Goal: Task Accomplishment & Management: Complete application form

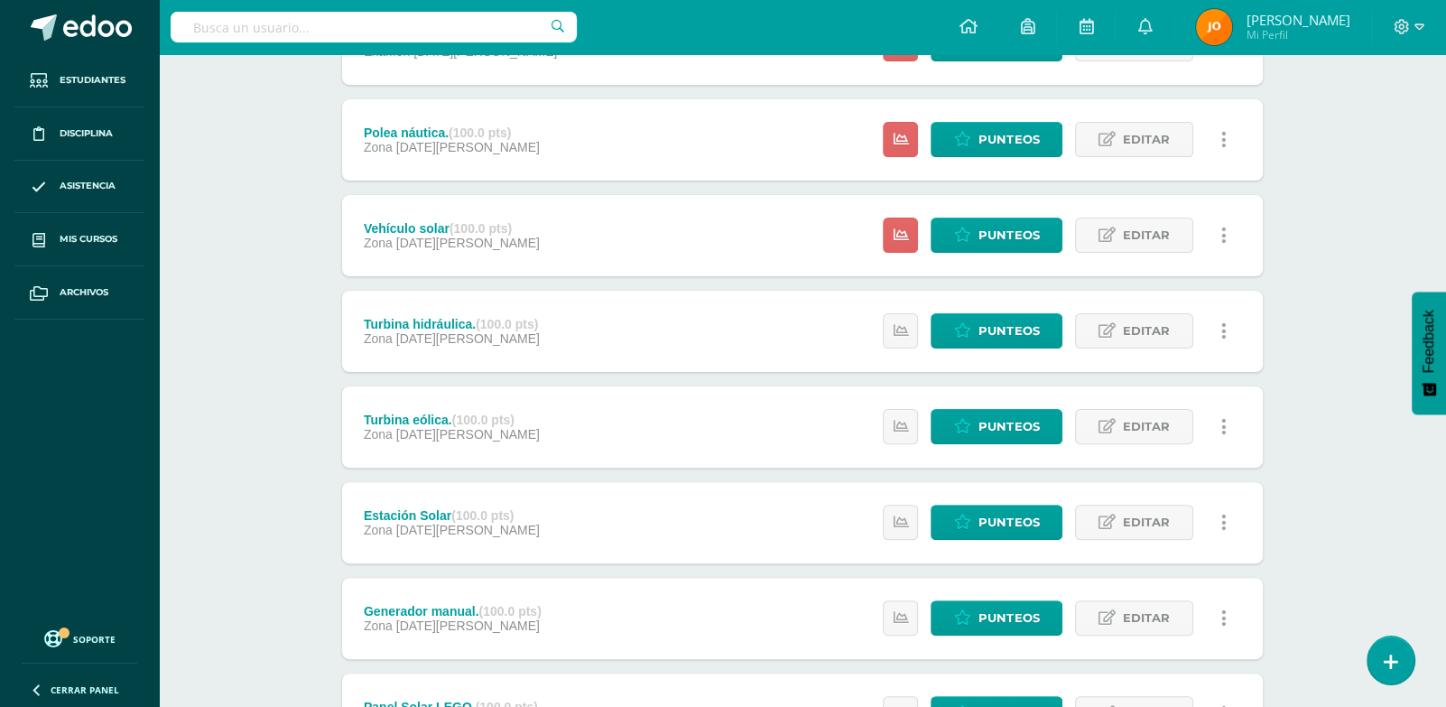
scroll to position [560, 0]
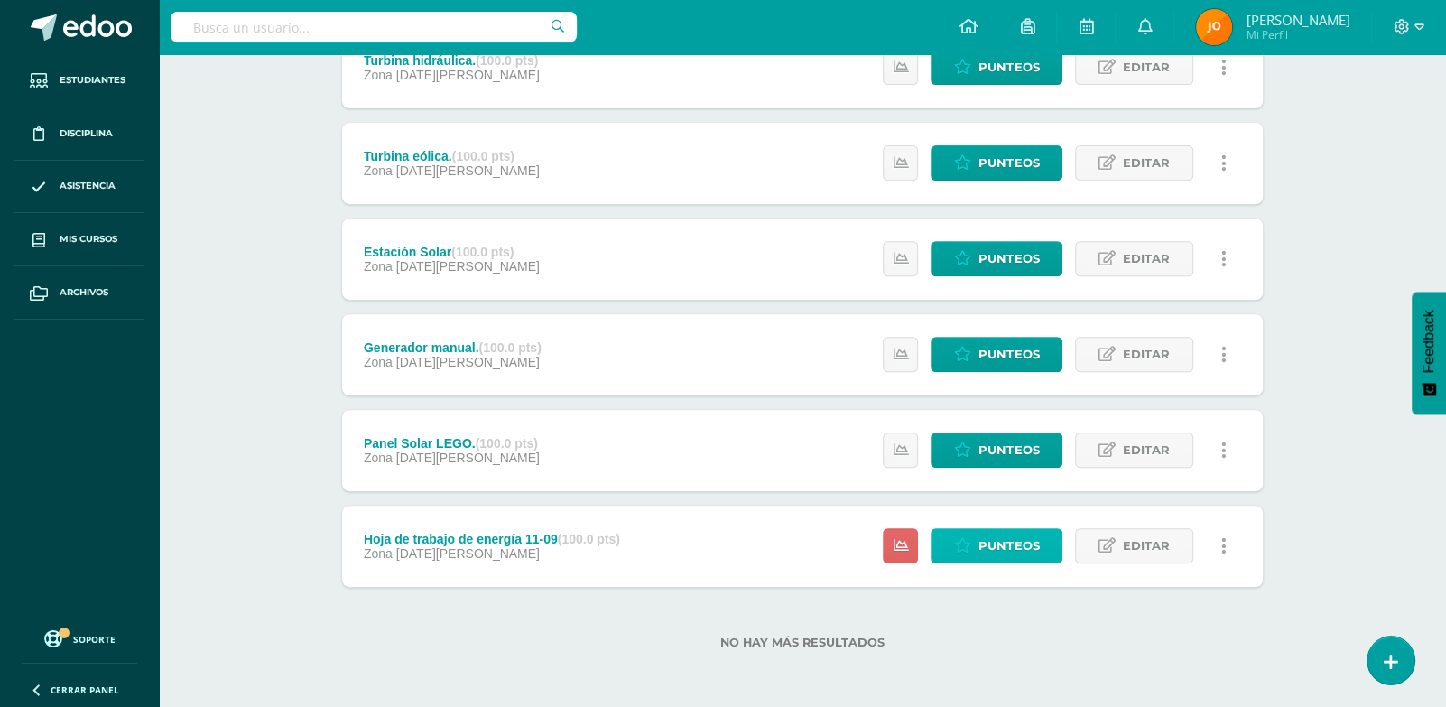
click at [1010, 546] on span "Punteos" at bounding box center [1008, 545] width 60 height 33
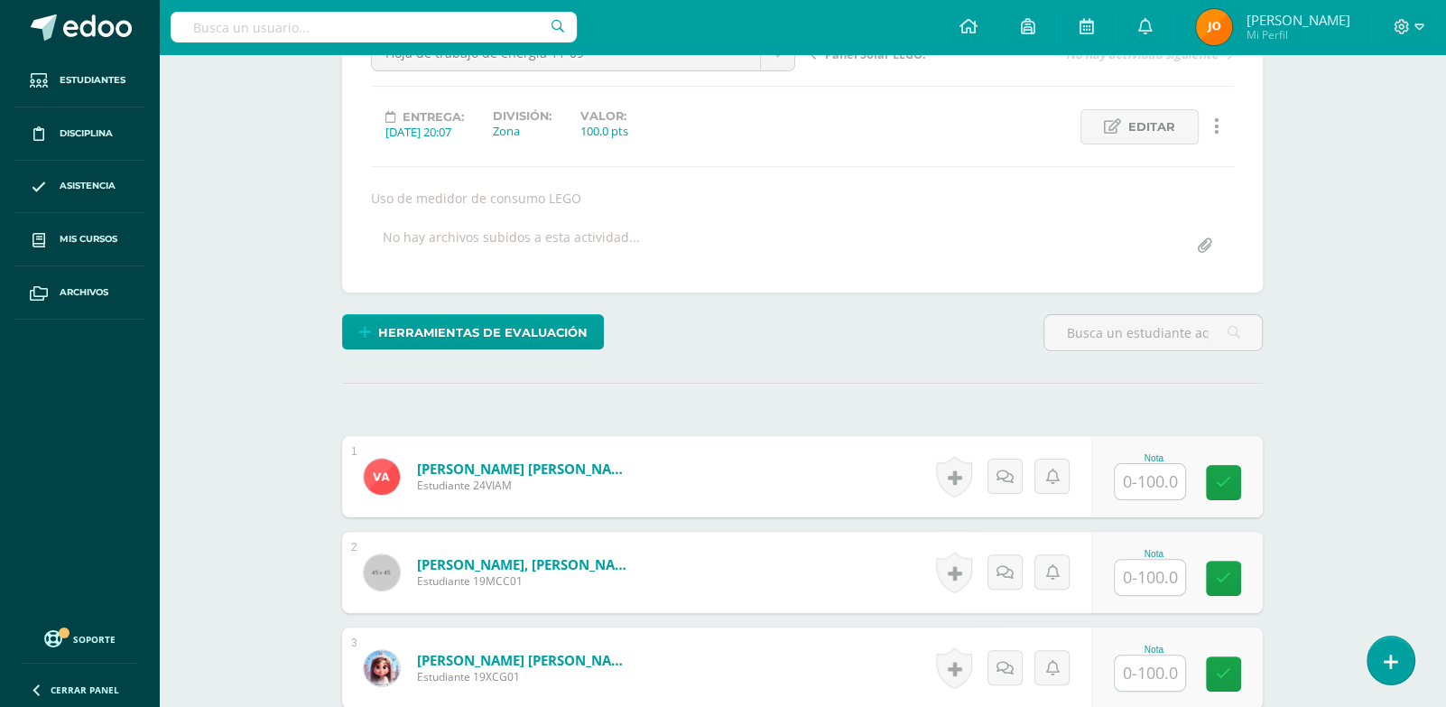
scroll to position [212, 0]
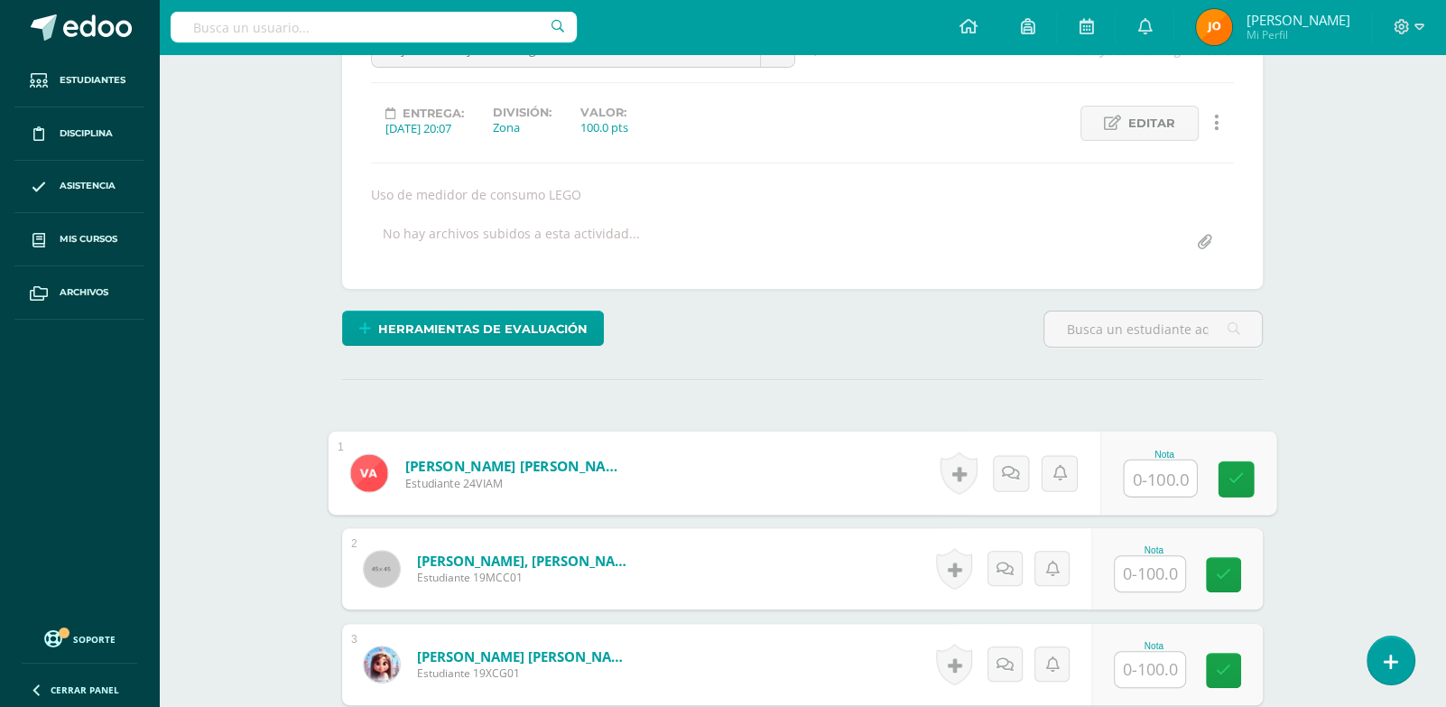
click at [1140, 479] on input "text" at bounding box center [1161, 478] width 72 height 36
paste input "1"
drag, startPoint x: 1183, startPoint y: 476, endPoint x: 1103, endPoint y: 474, distance: 80.3
click at [1103, 474] on div "Nota 100" at bounding box center [1188, 473] width 176 height 84
paste input "text"
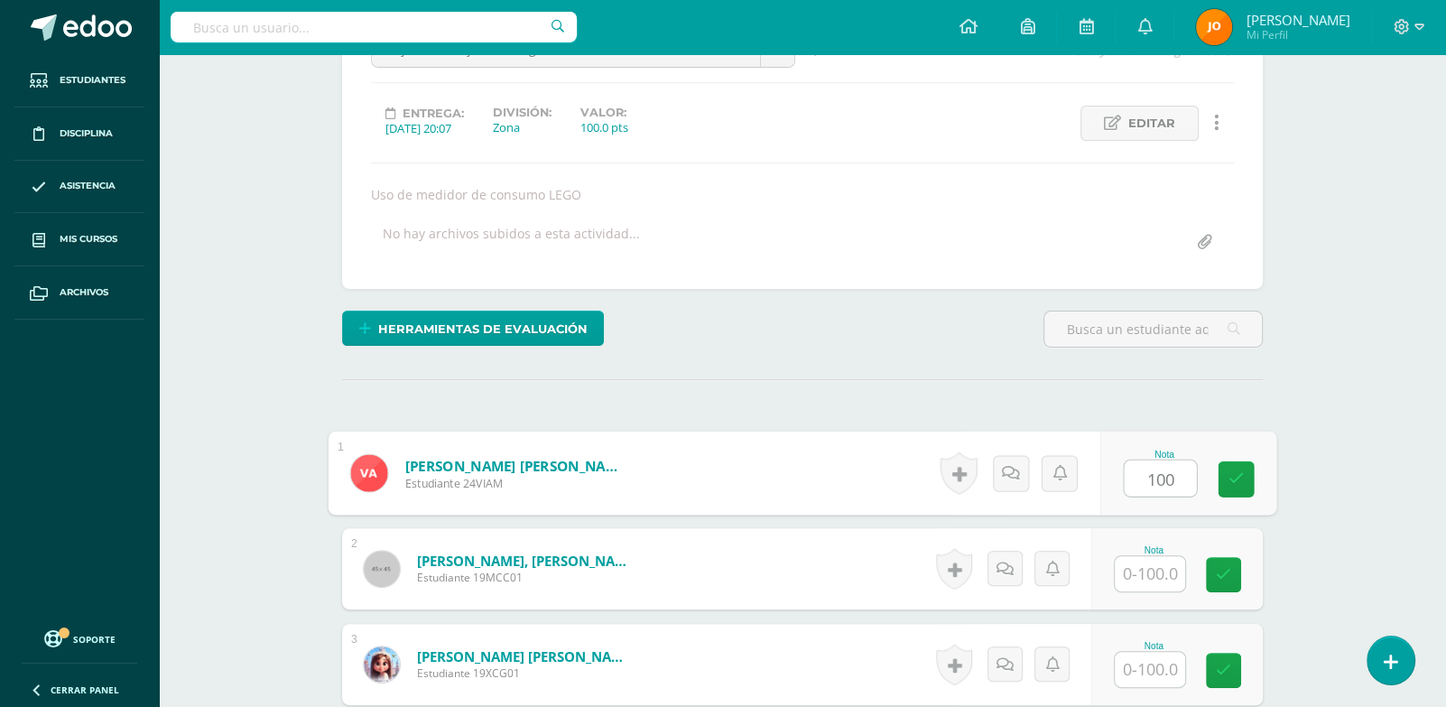
type input "100"
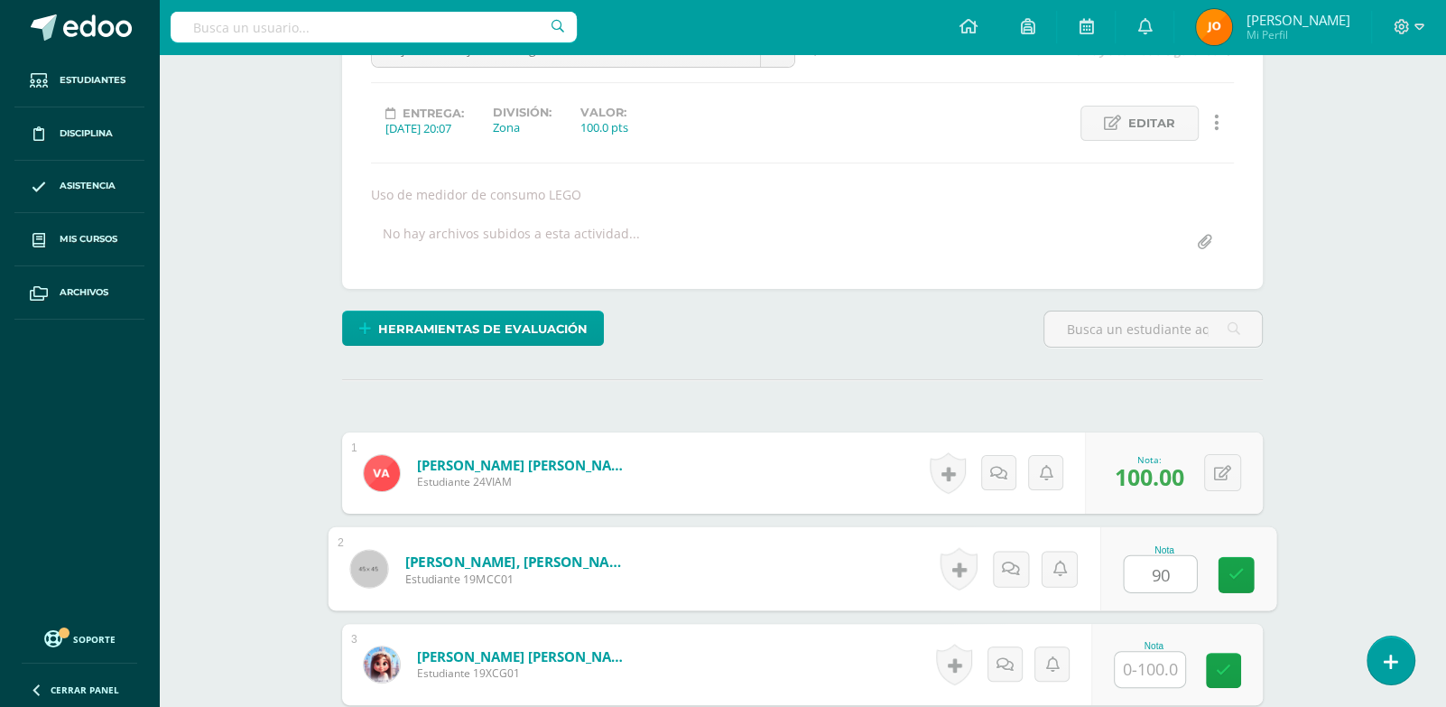
type input "90"
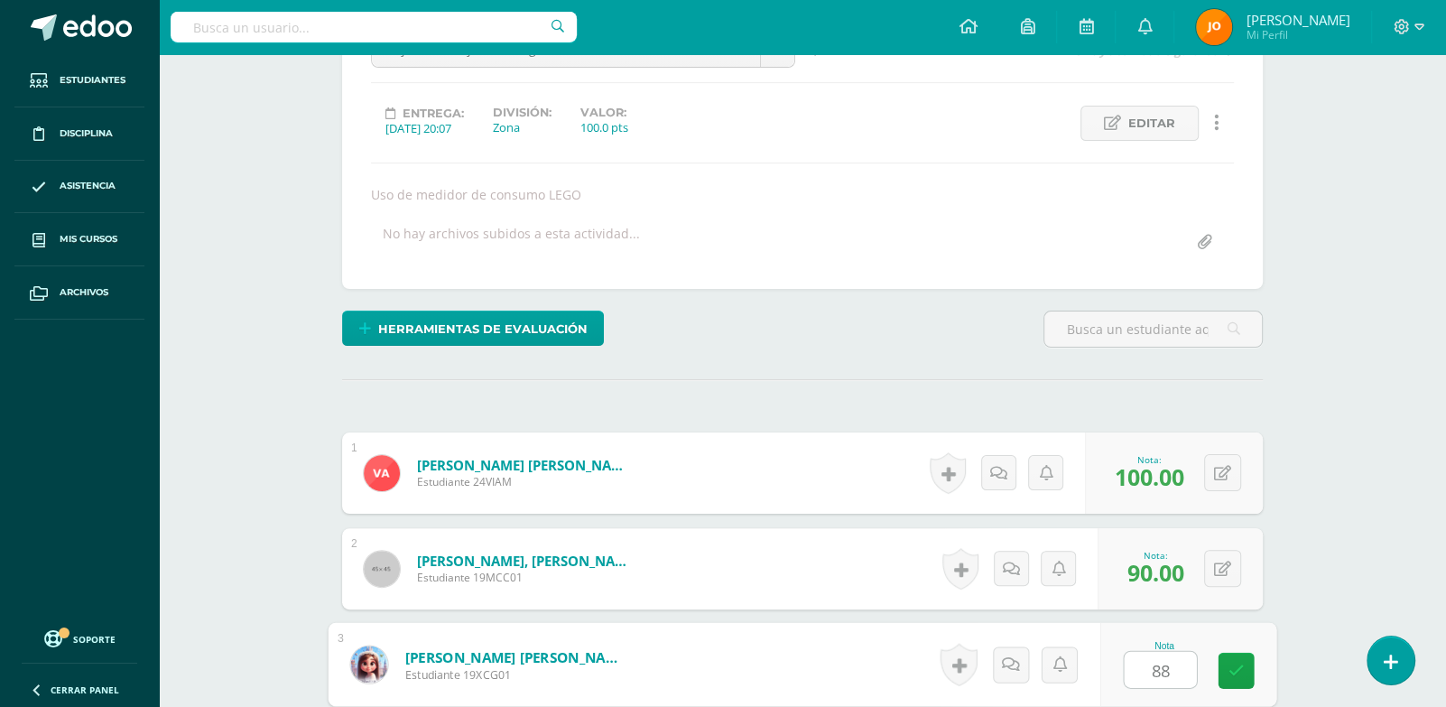
type input "88"
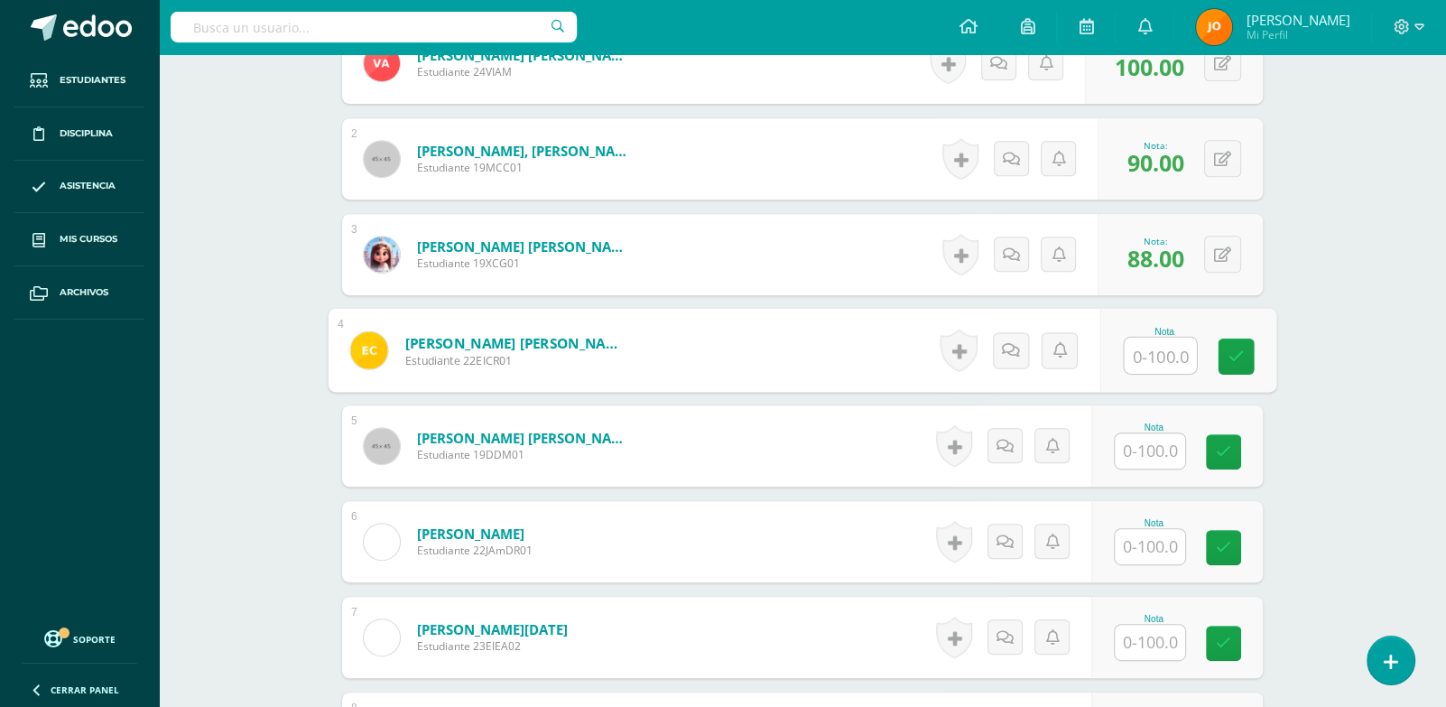
paste input "100"
type input "100"
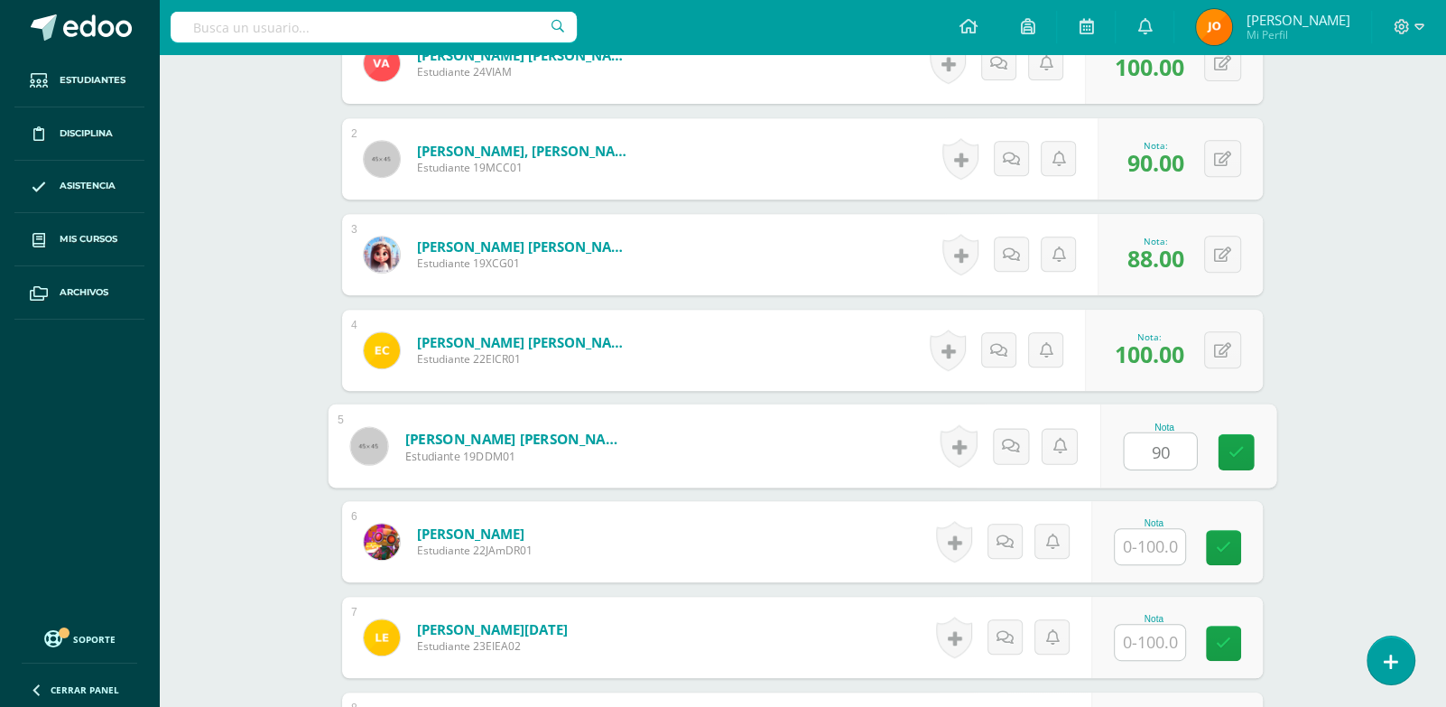
type input "90"
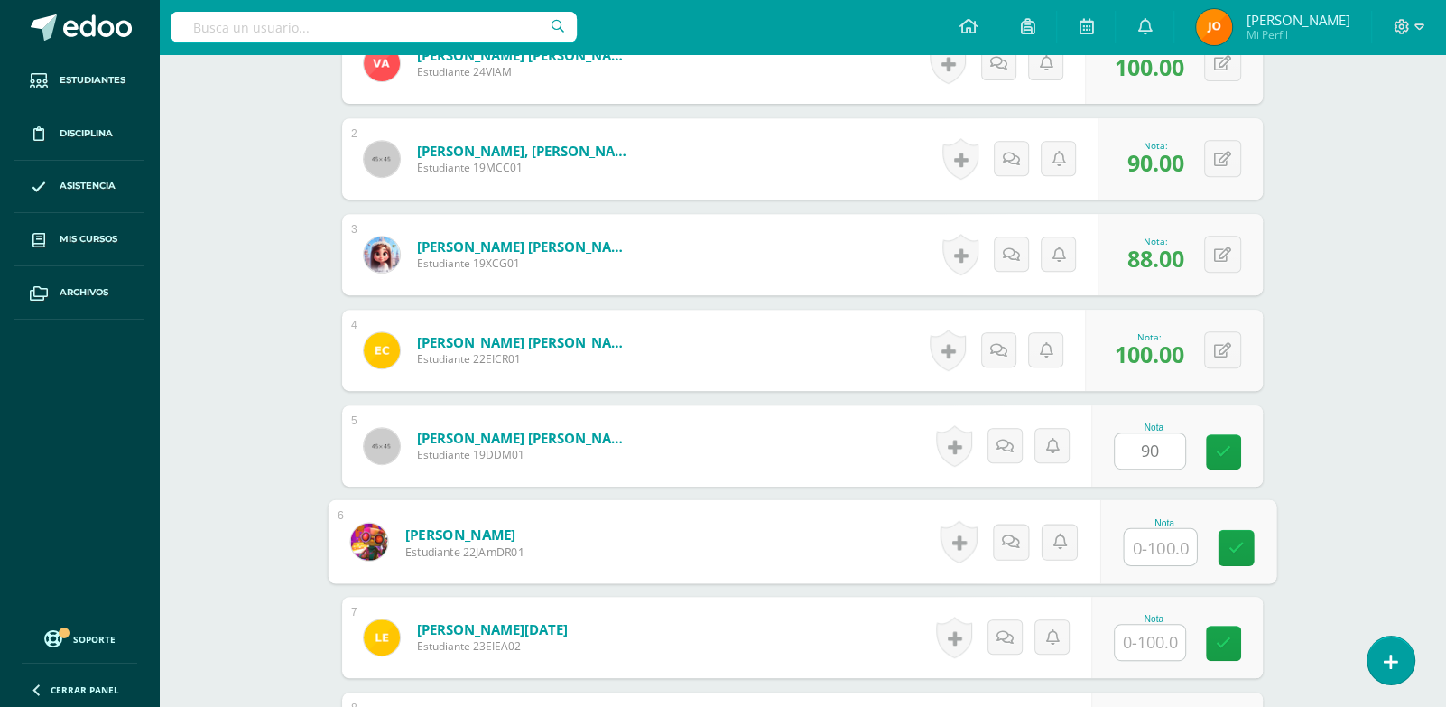
paste input "100"
type input "100"
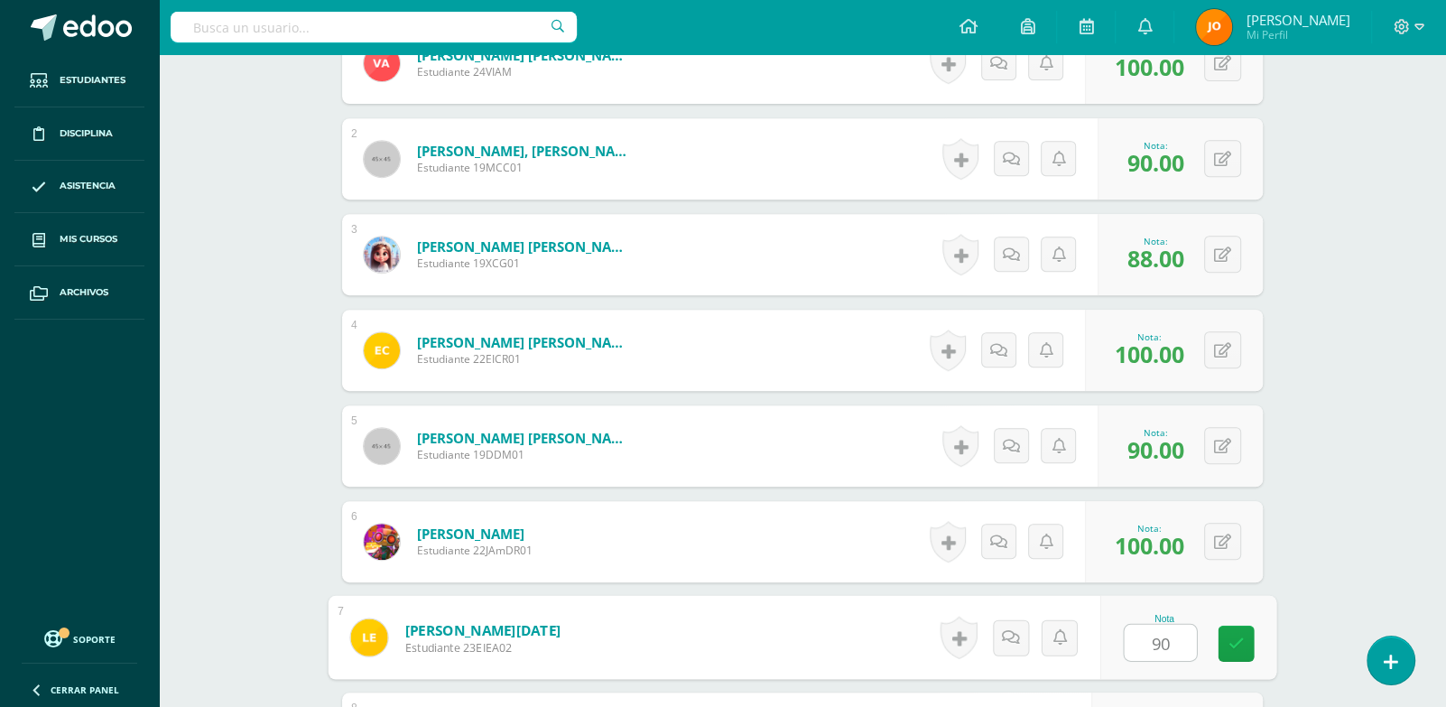
type input "90"
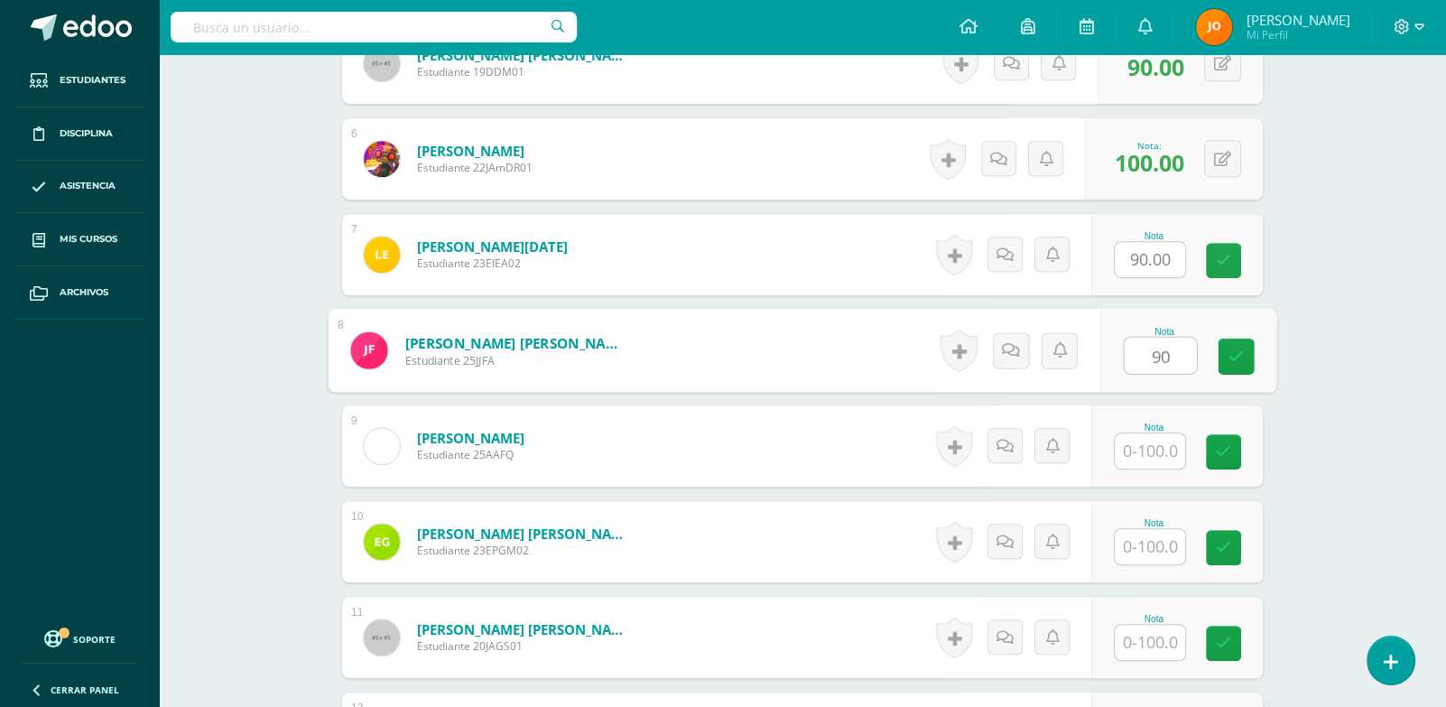
type input "90"
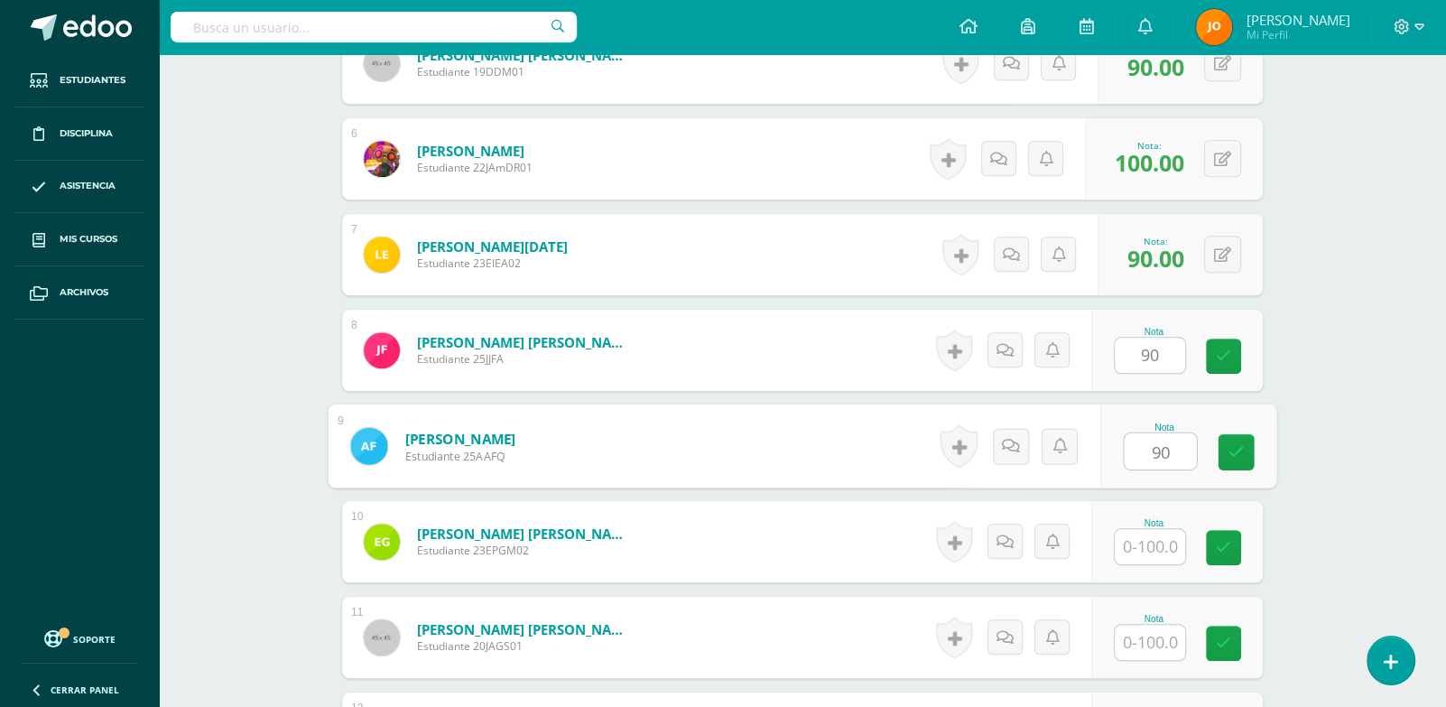
type input "90"
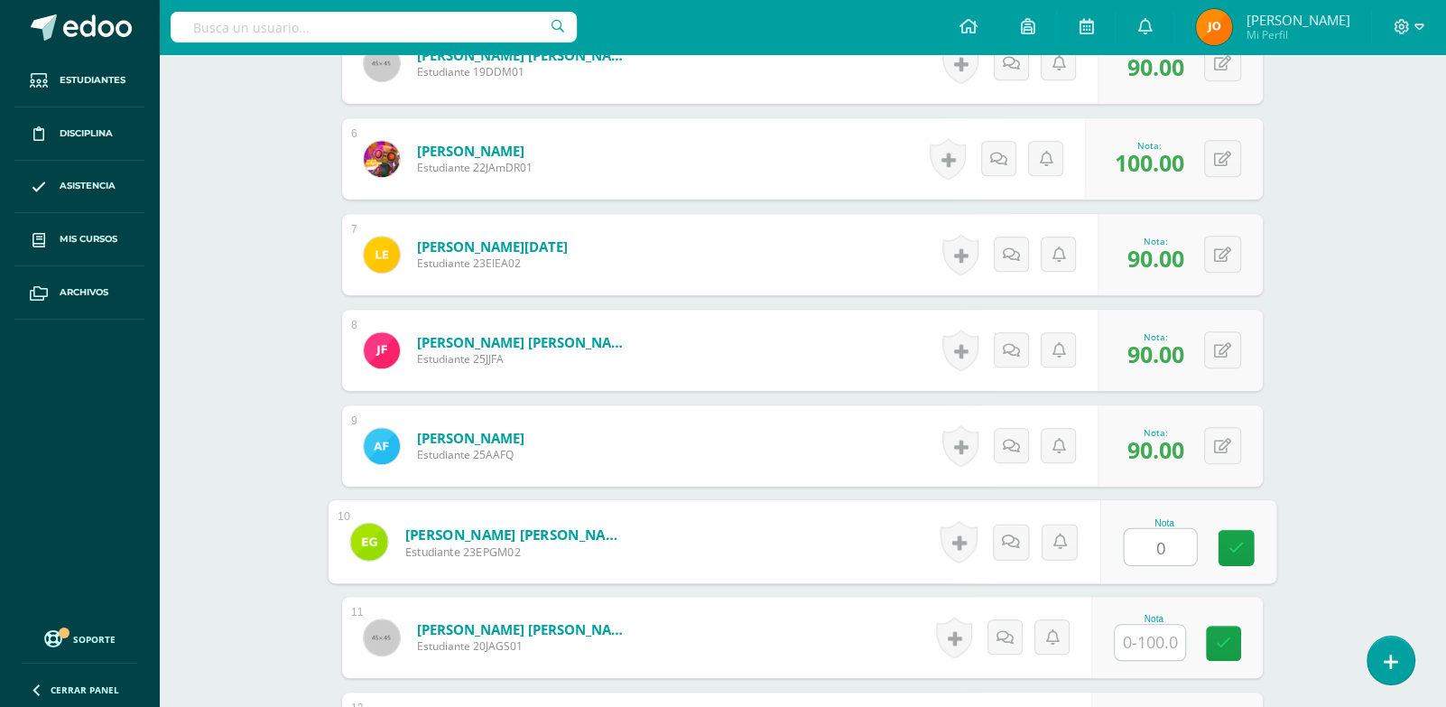
type input "0"
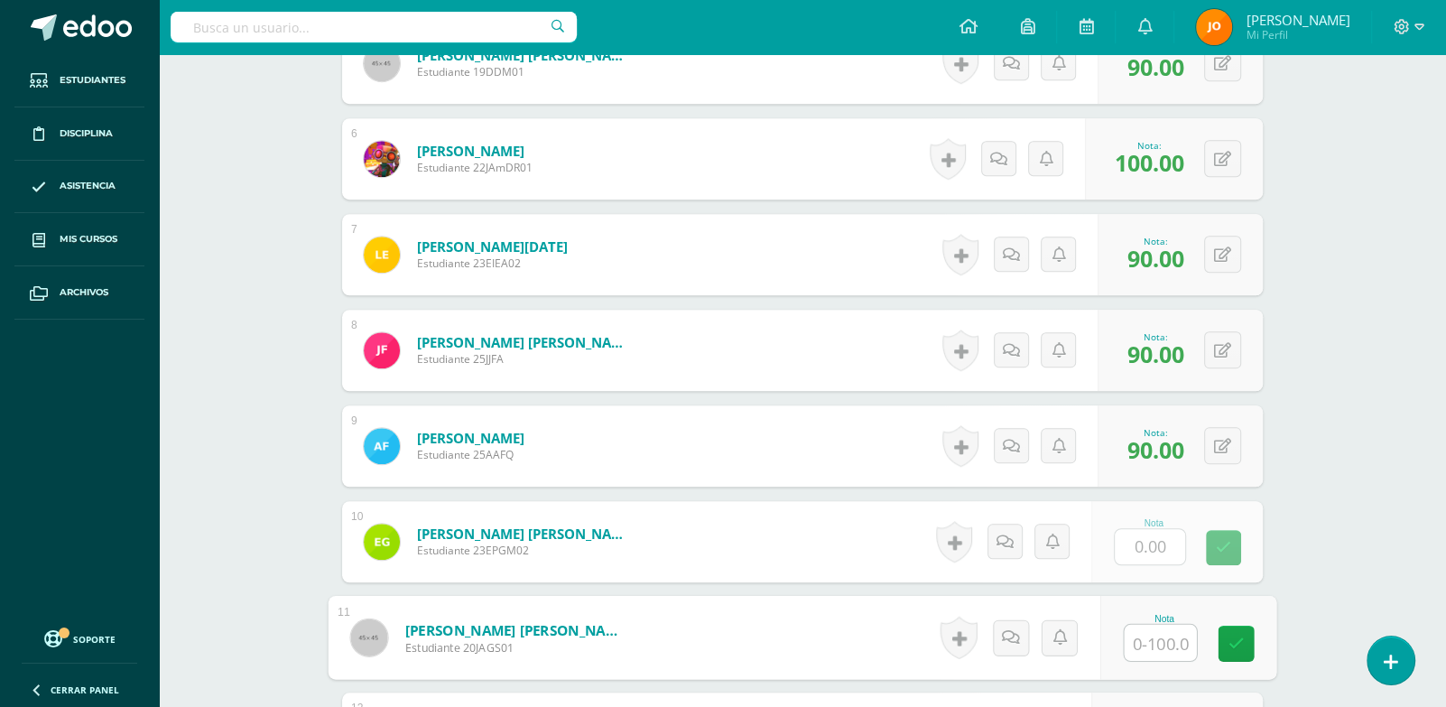
paste input "100"
type input "100"
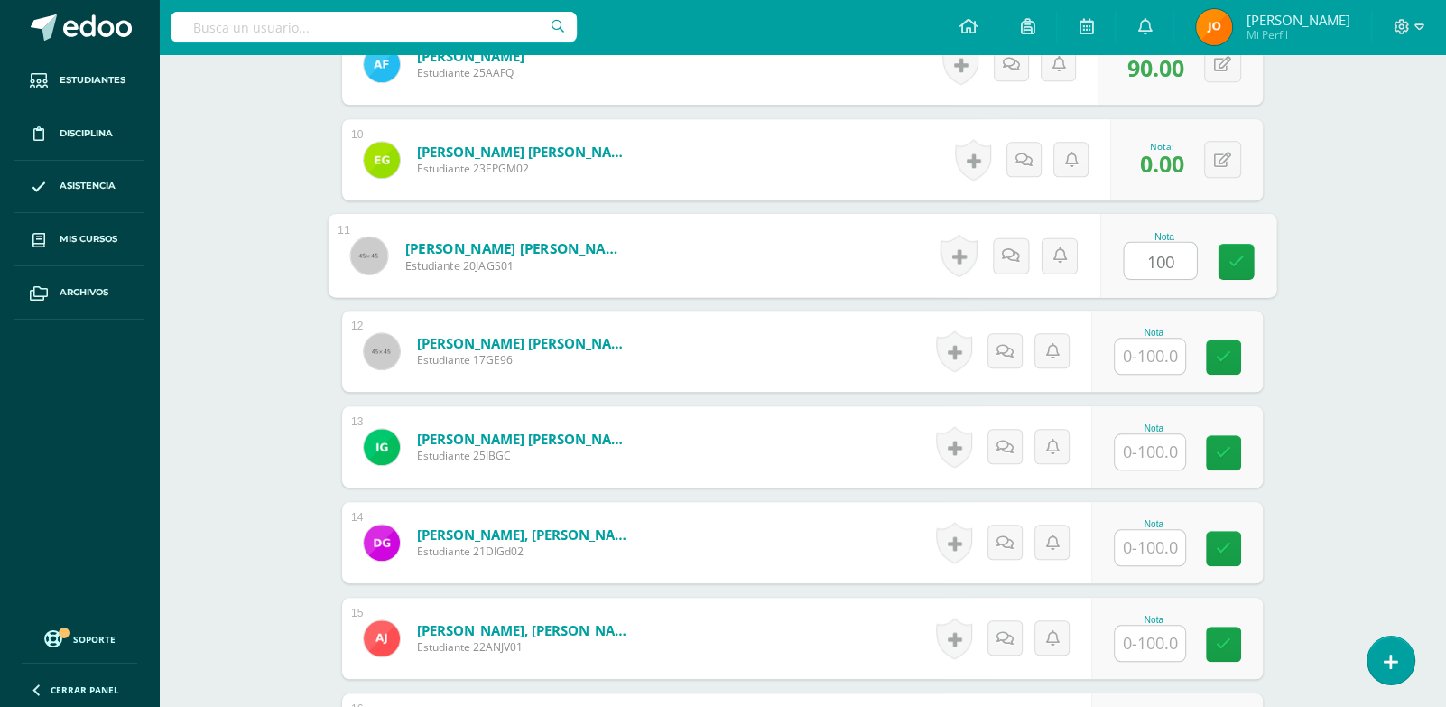
paste input "100"
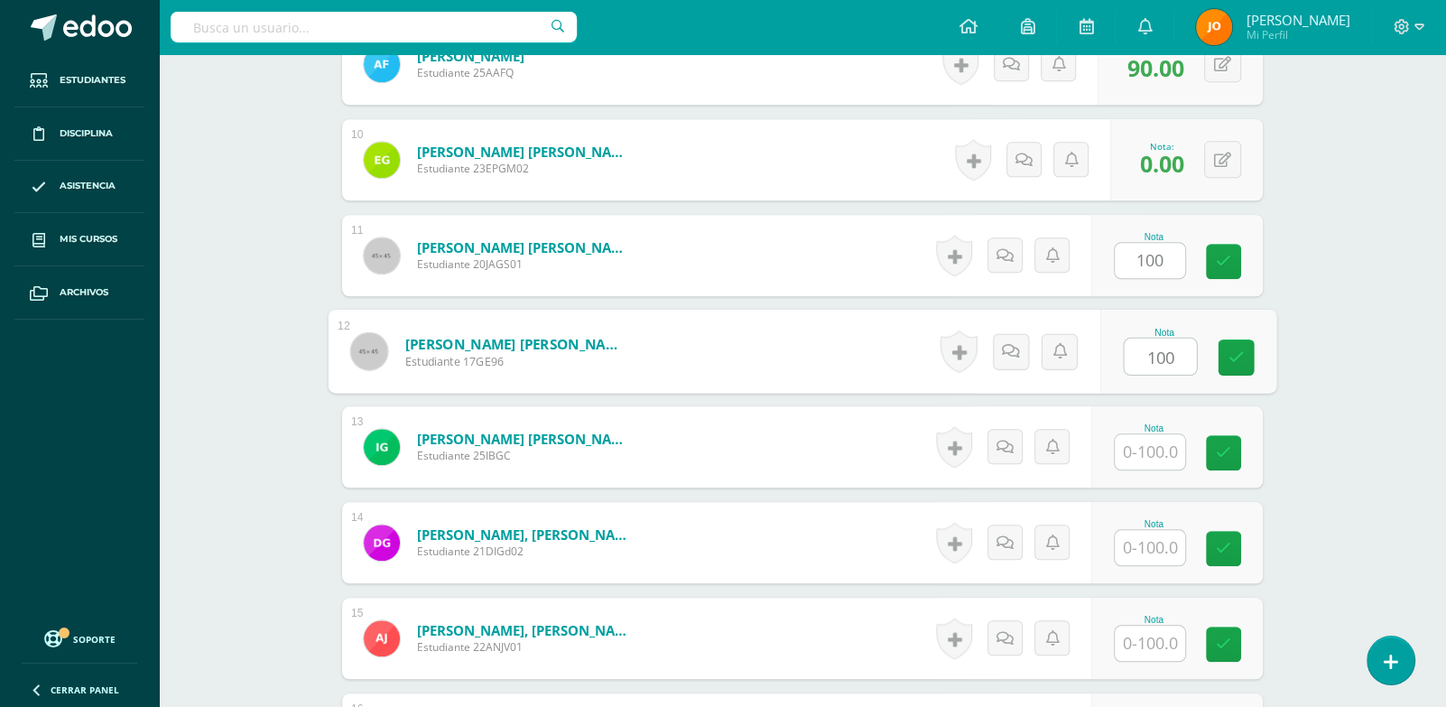
type input "100"
paste input "100"
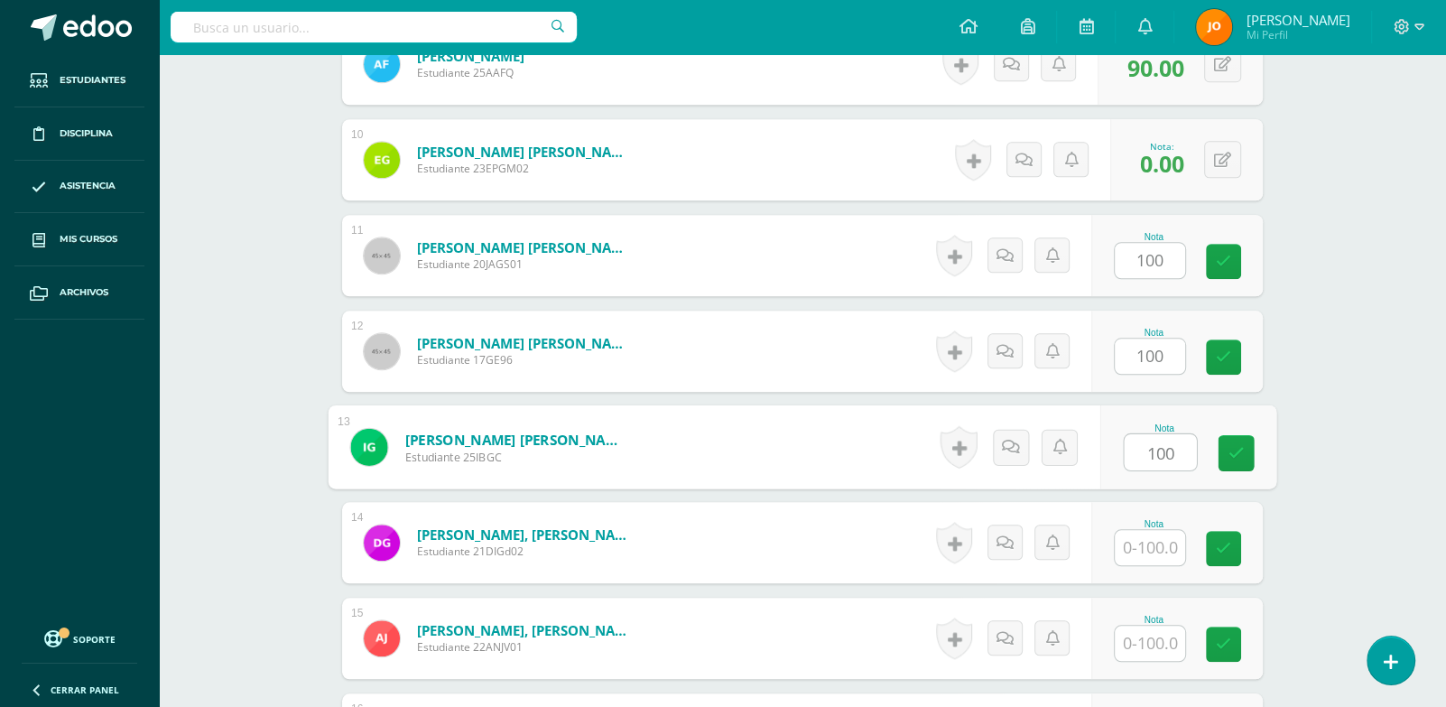
type input "100"
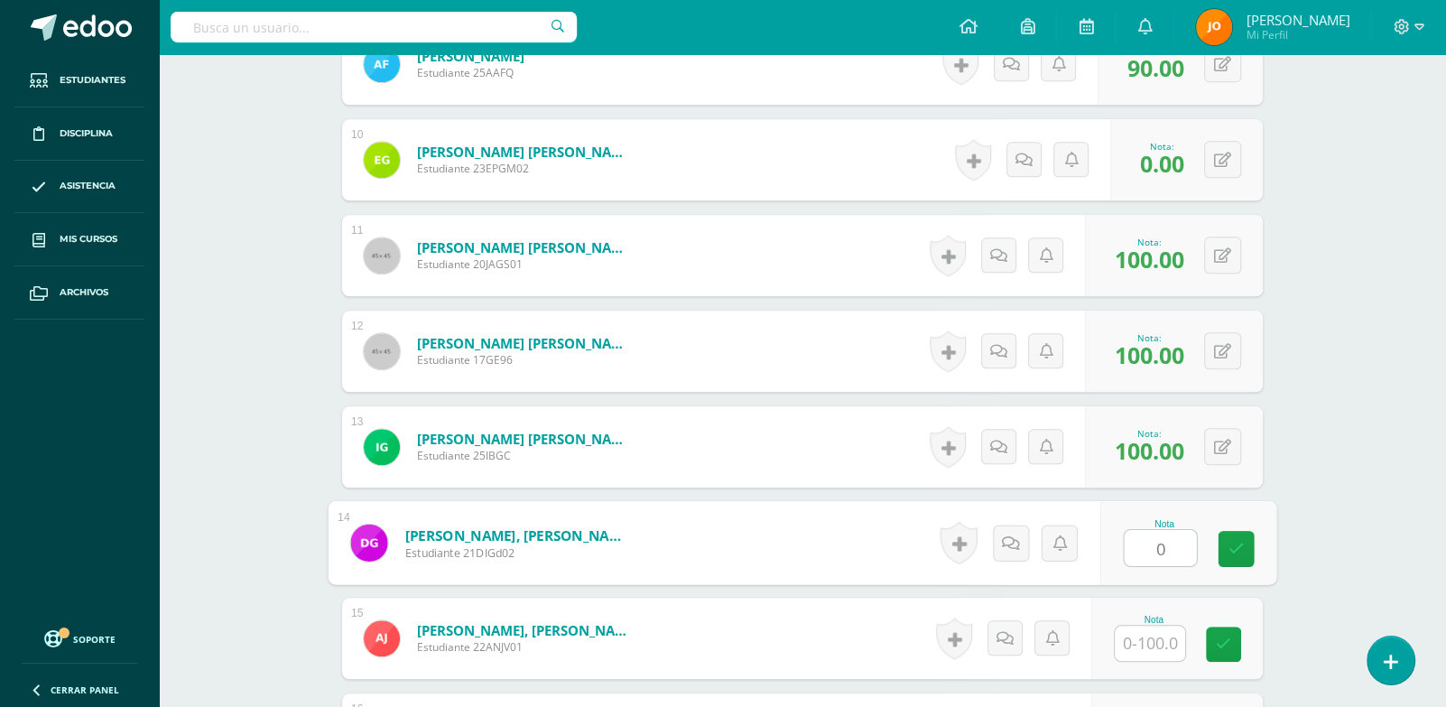
type input "0"
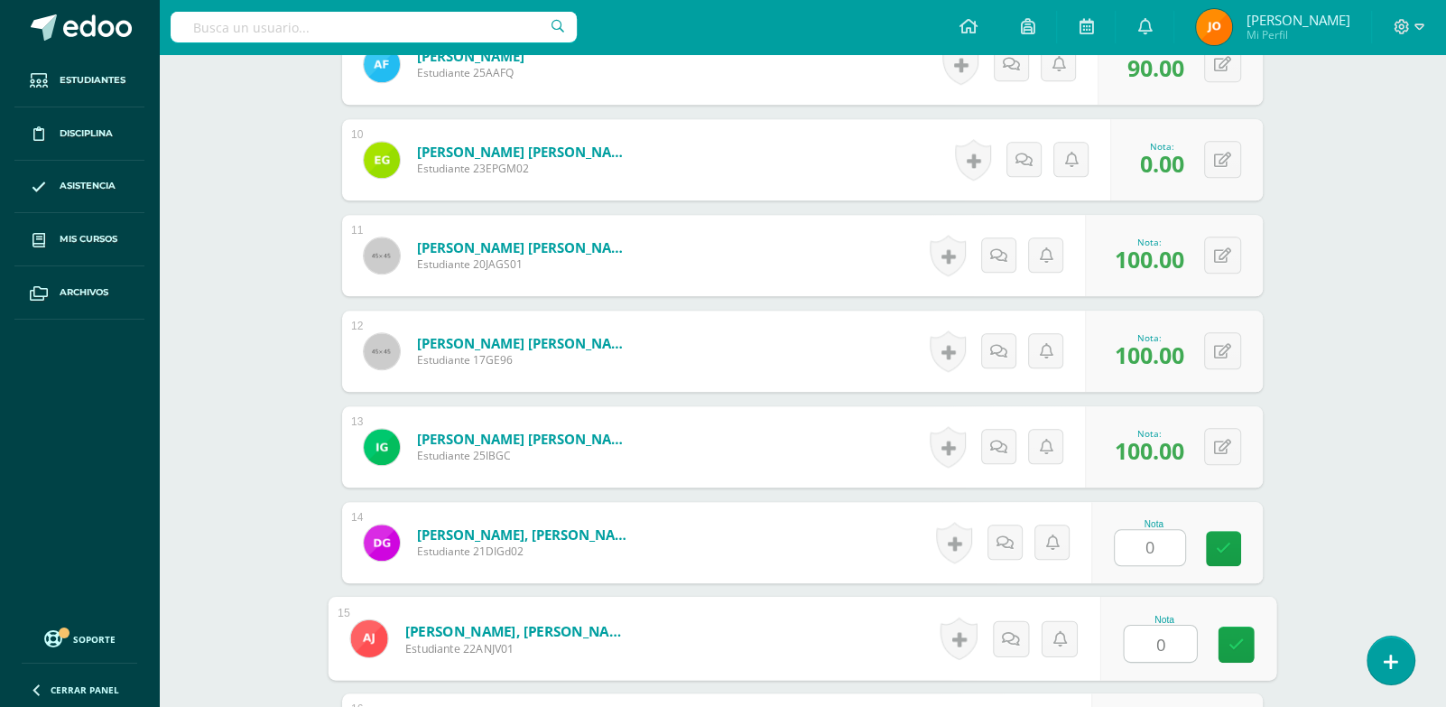
type input "0"
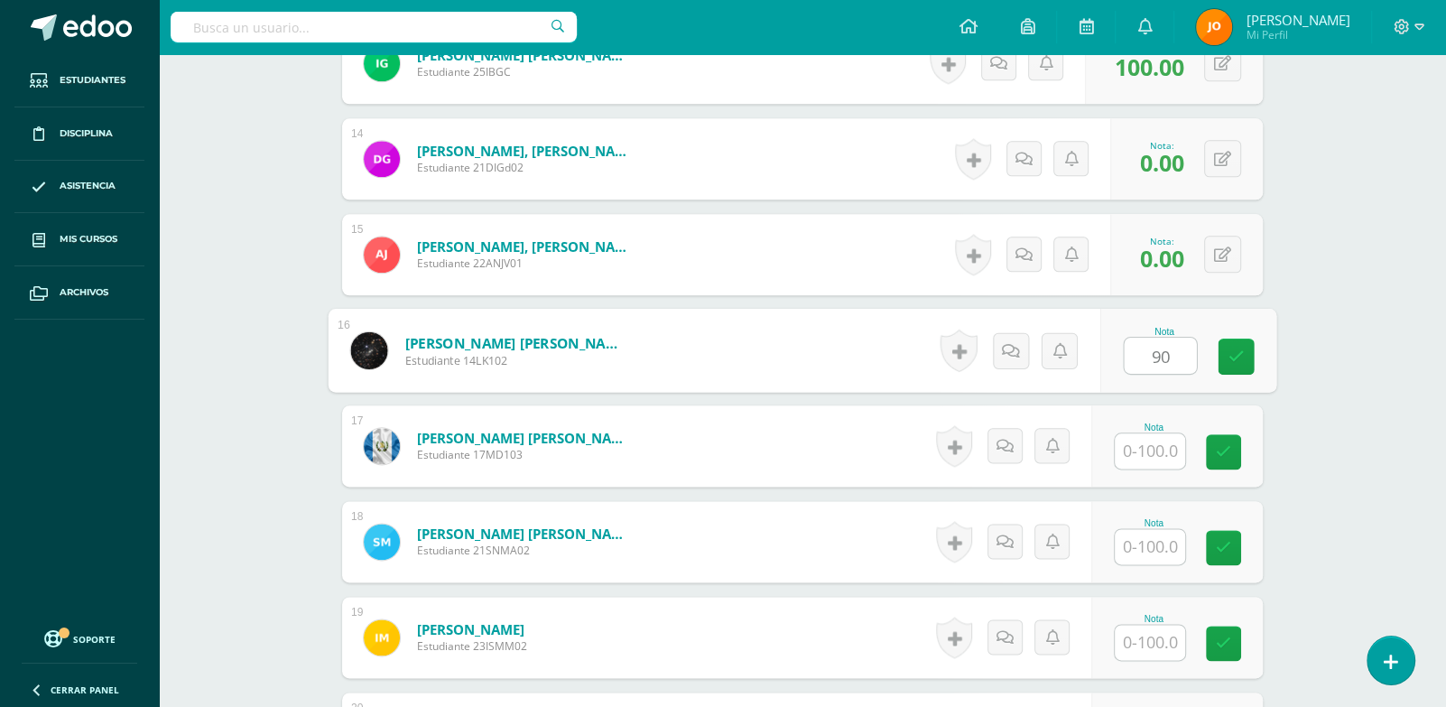
type input "90"
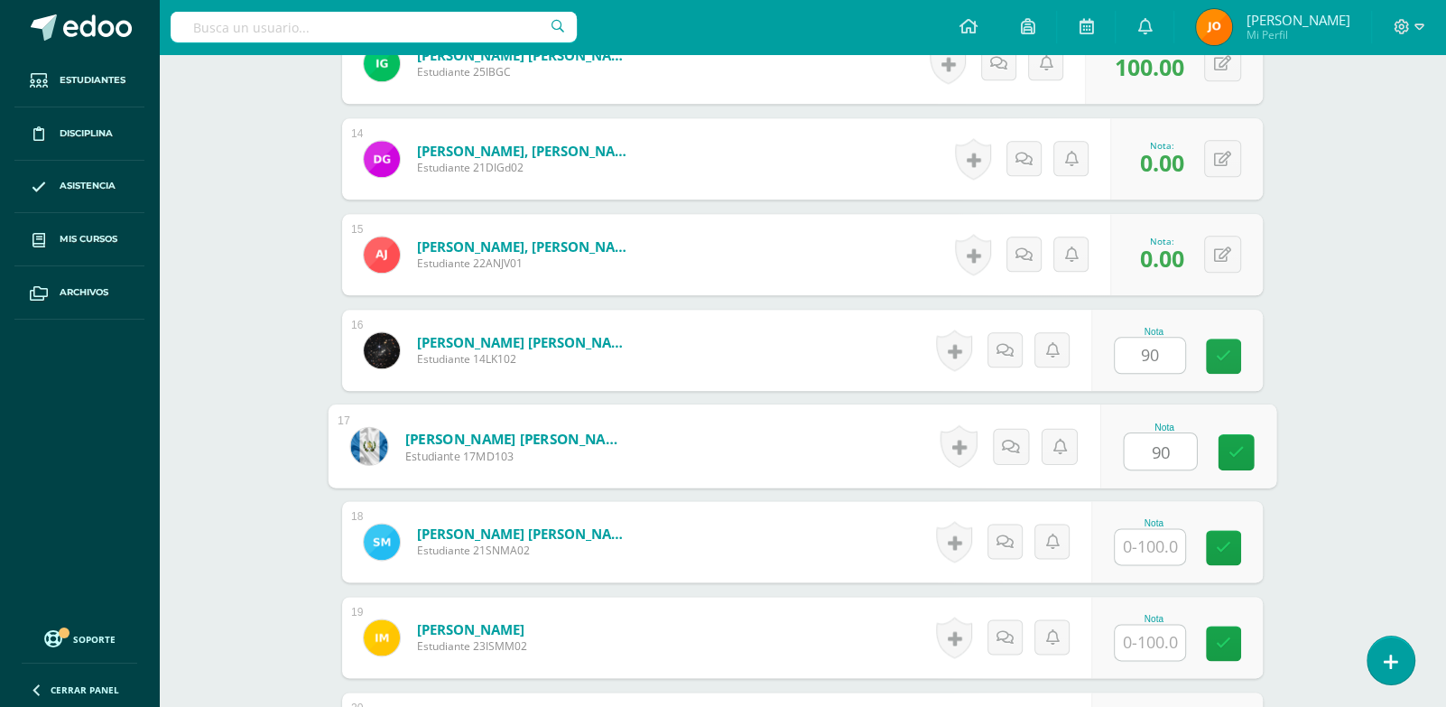
type input "90"
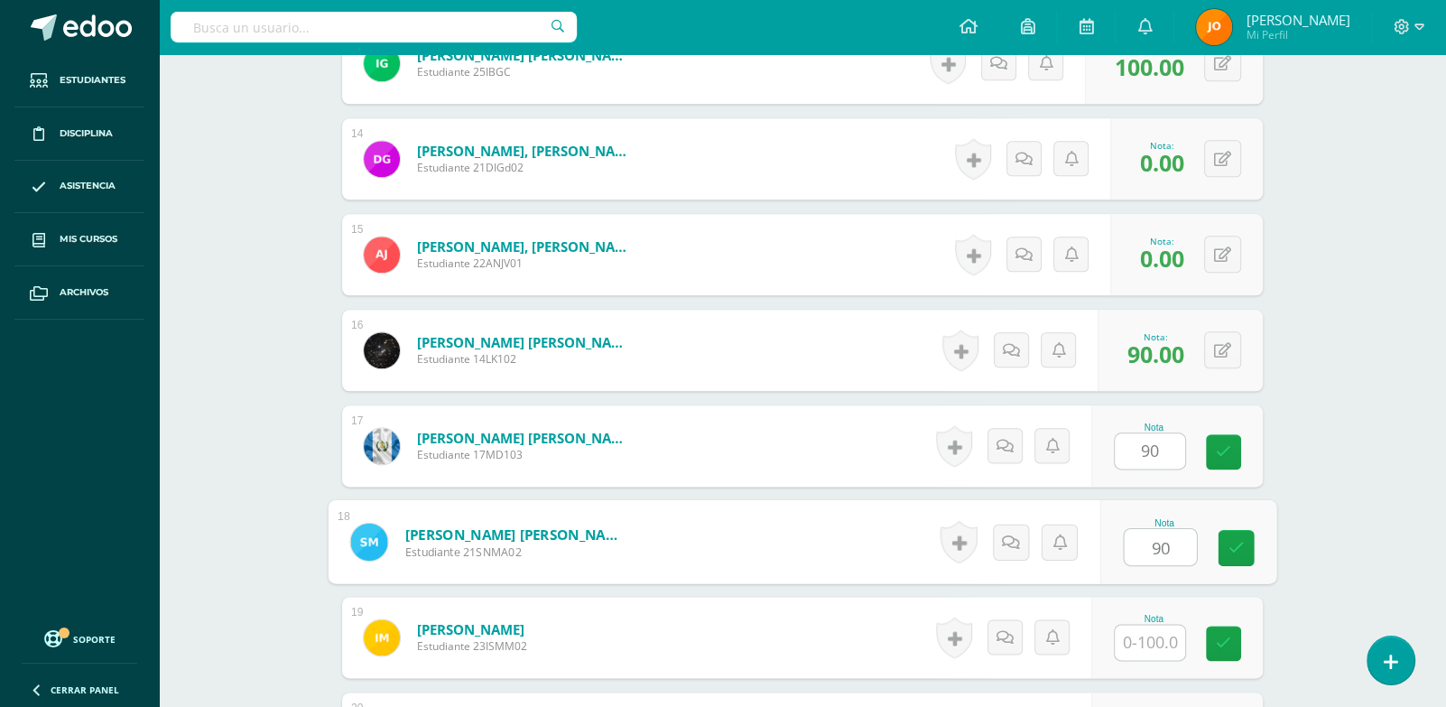
type input "90"
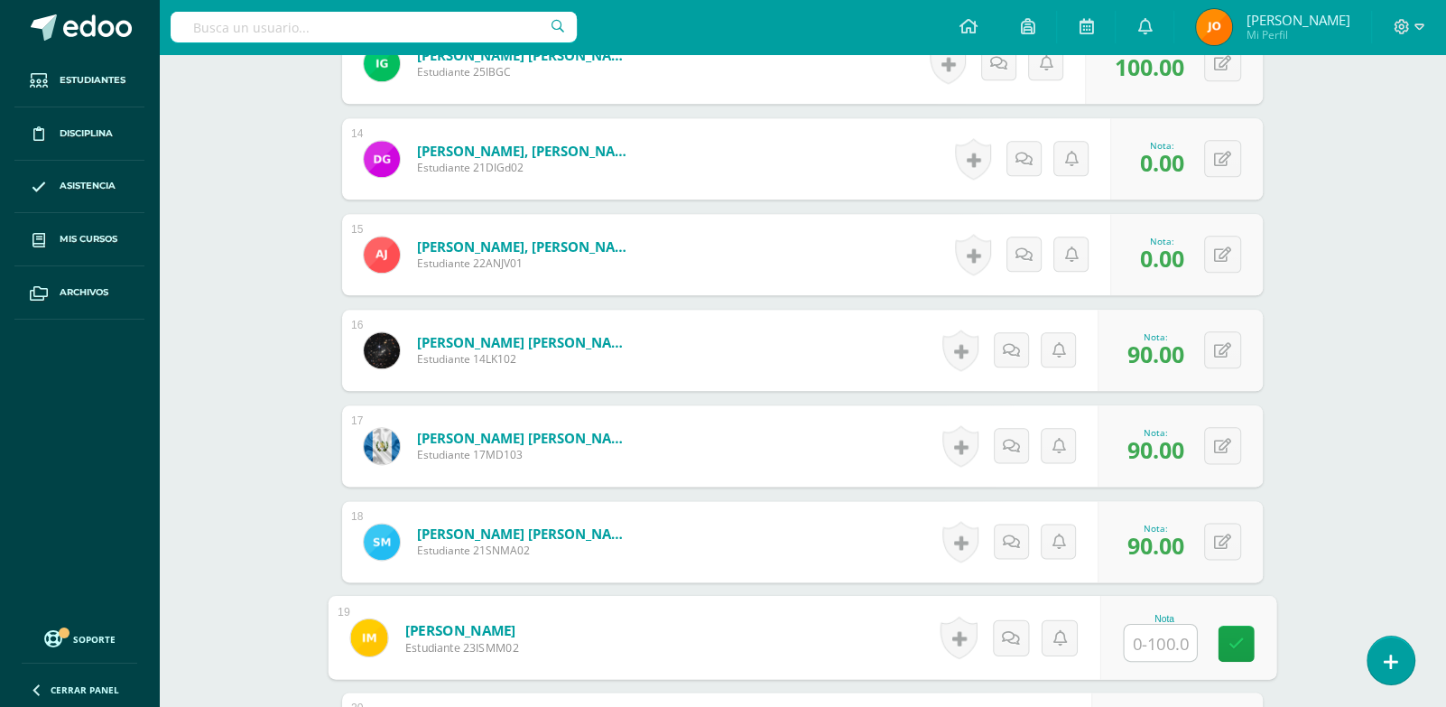
paste input "100"
type input "100"
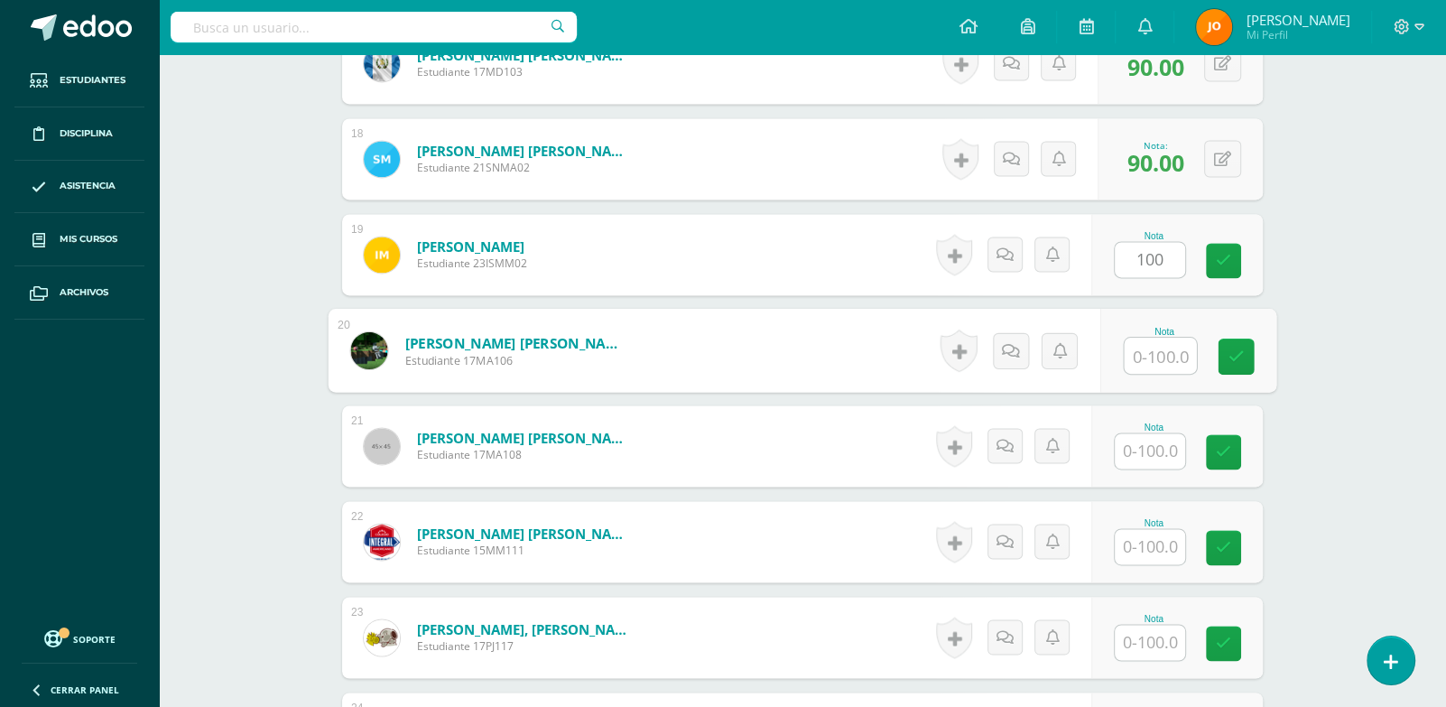
paste input "100"
type input "100"
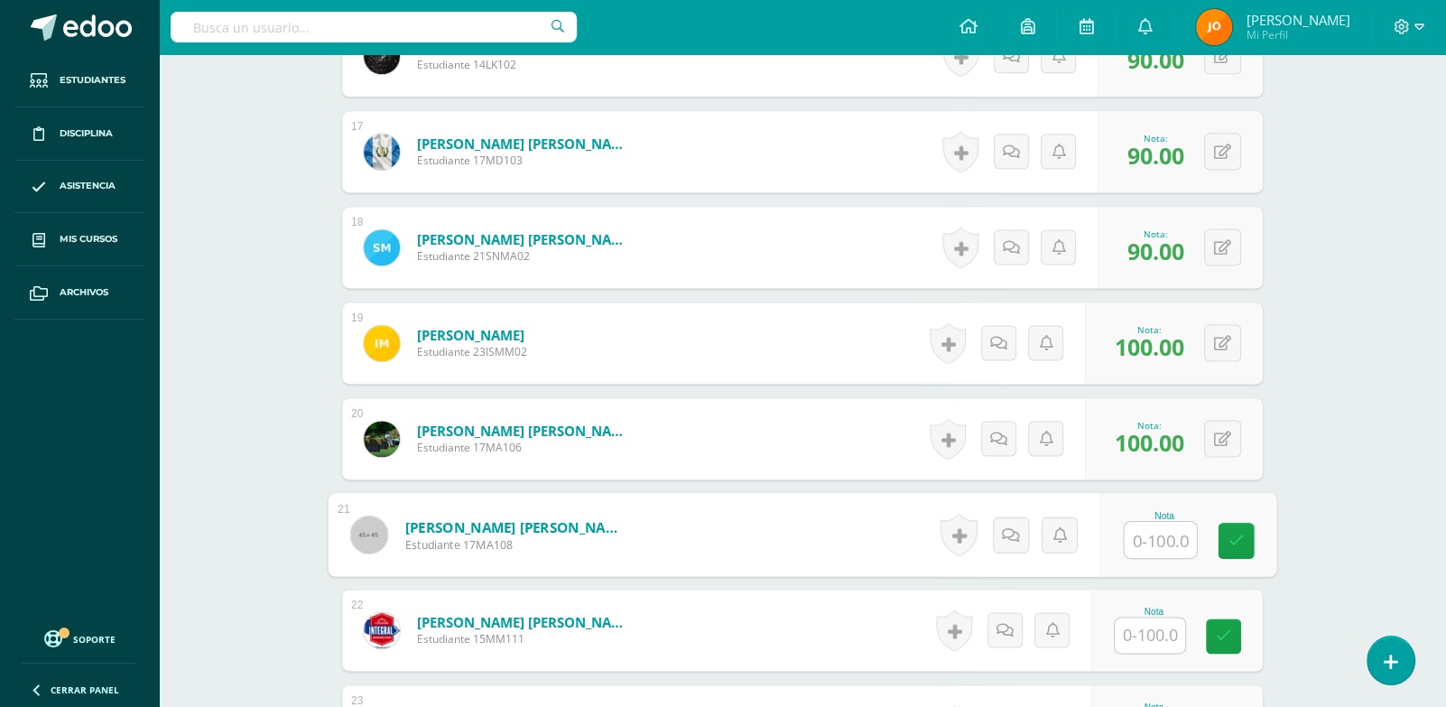
scroll to position [2053, 0]
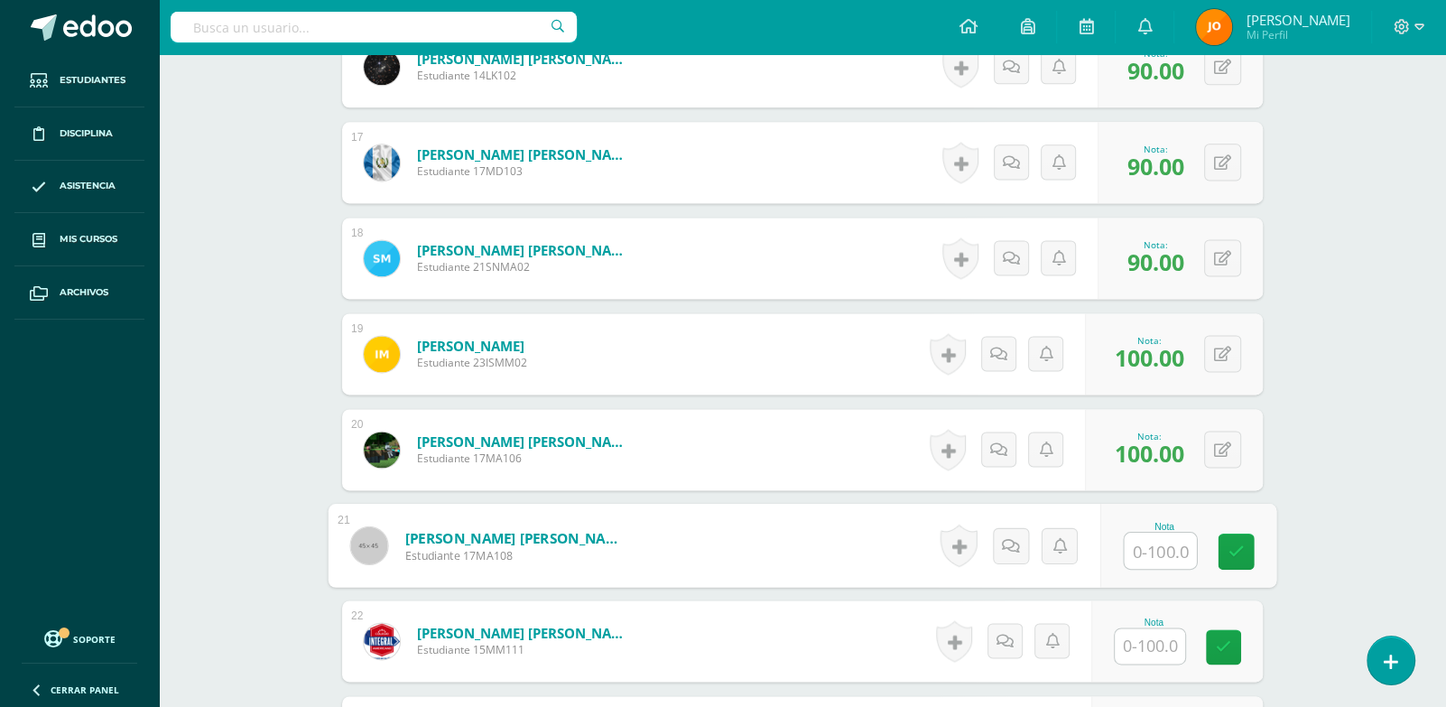
click at [1155, 563] on input "text" at bounding box center [1161, 550] width 72 height 36
type input "90"
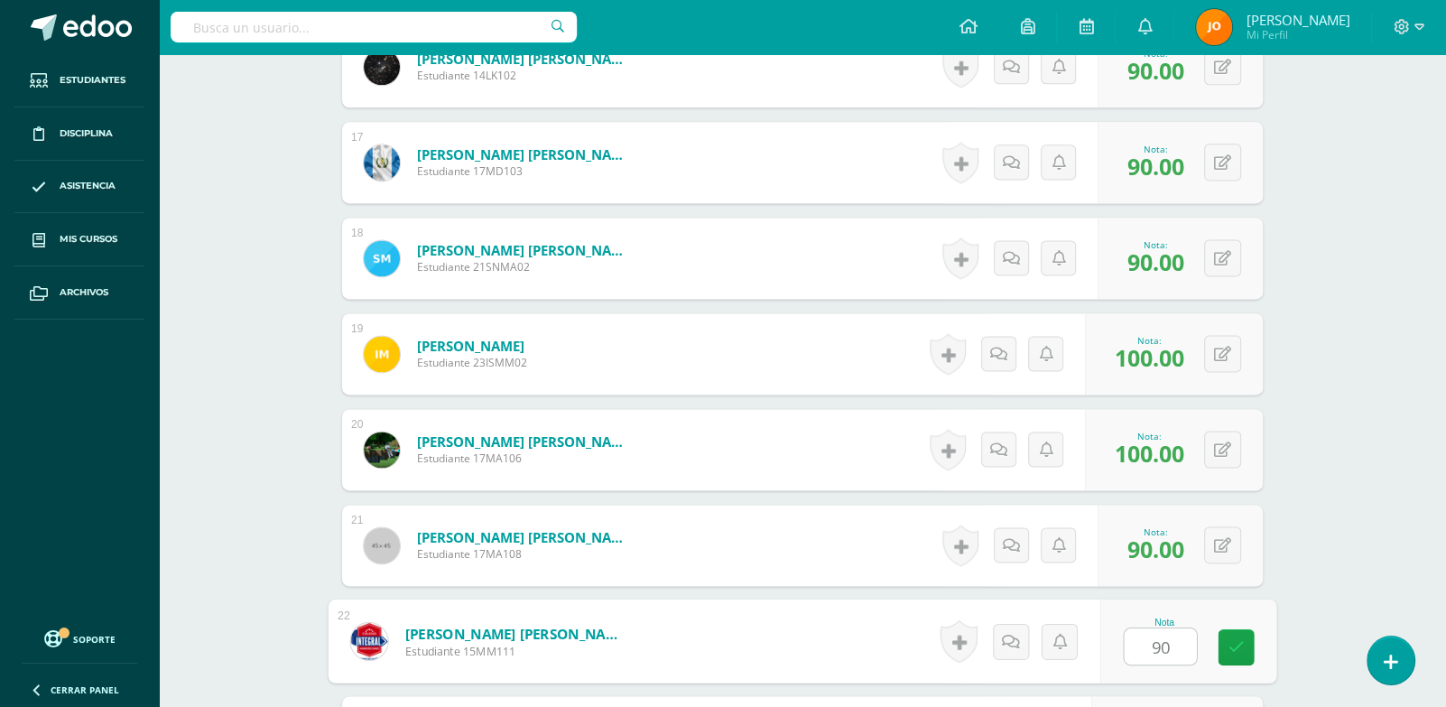
type input "90"
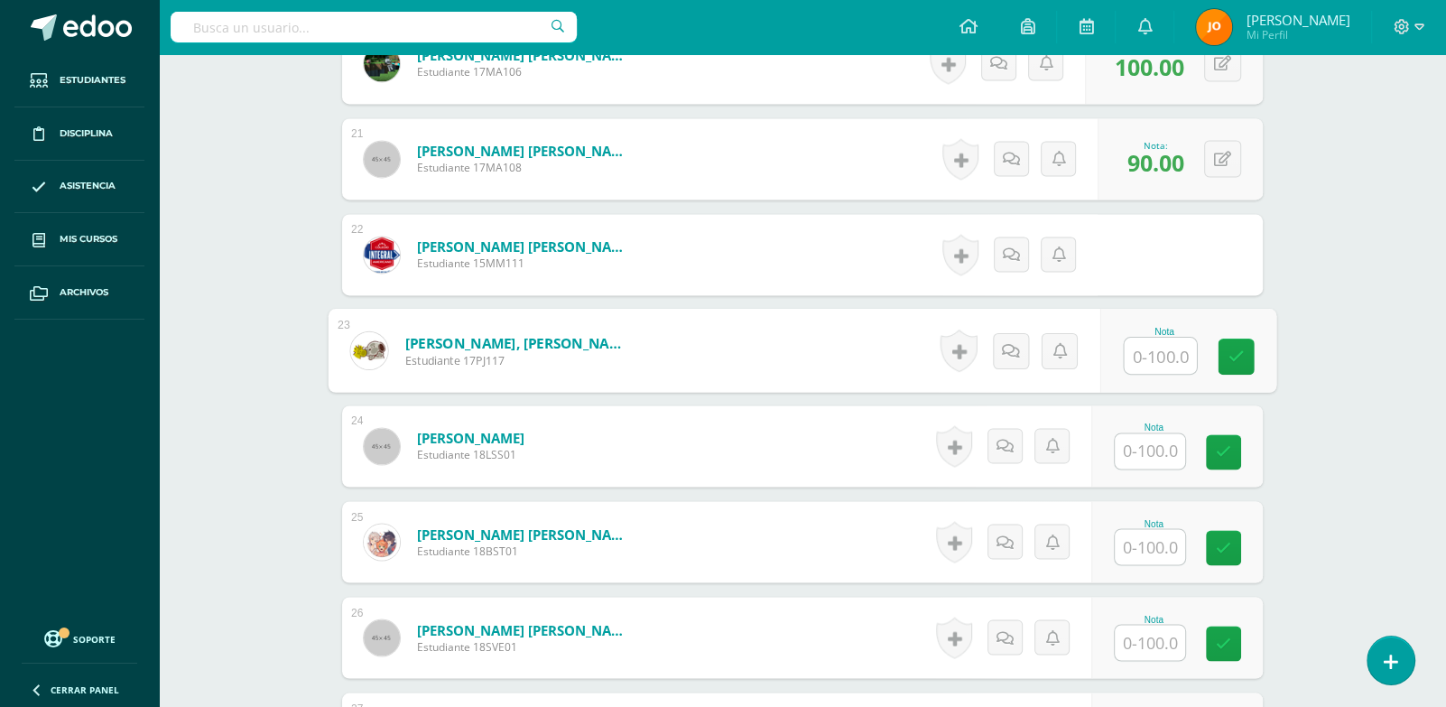
paste input "100"
type input "100"
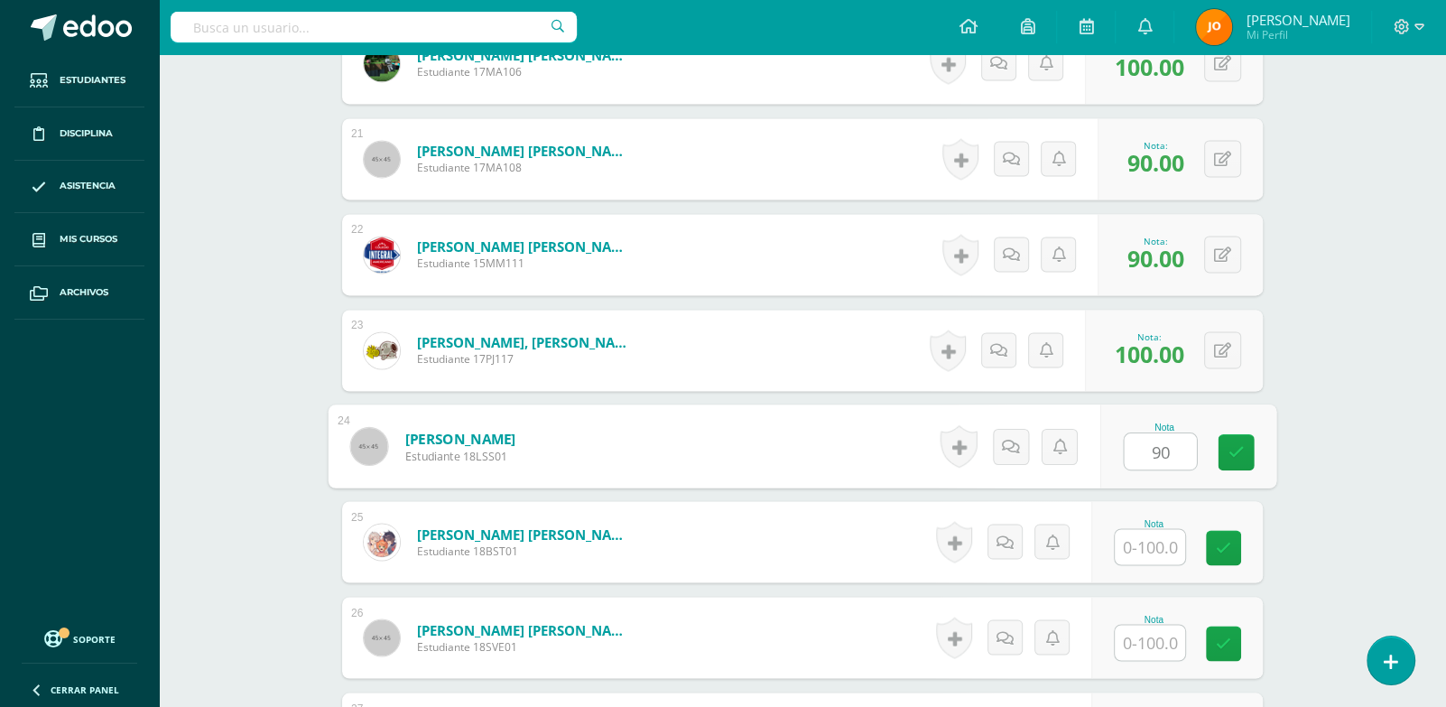
type input "90"
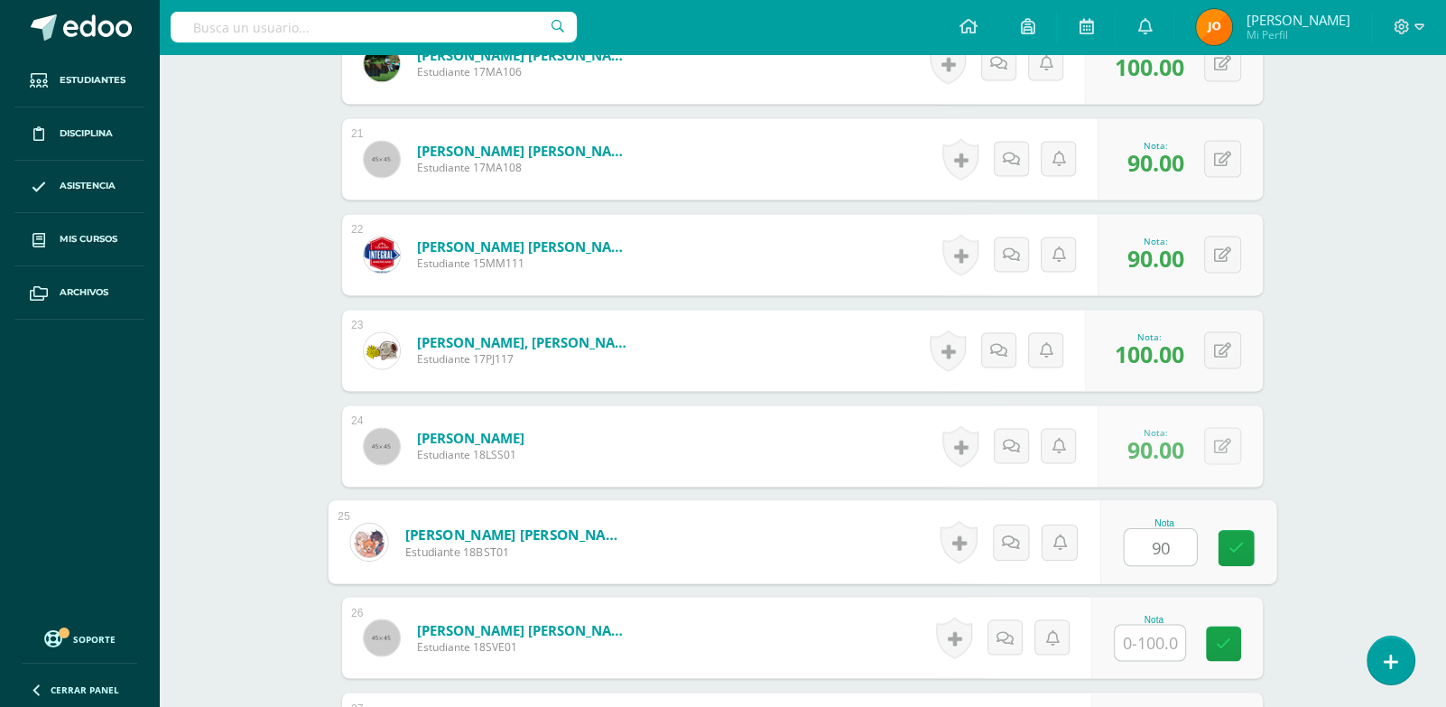
type input "90"
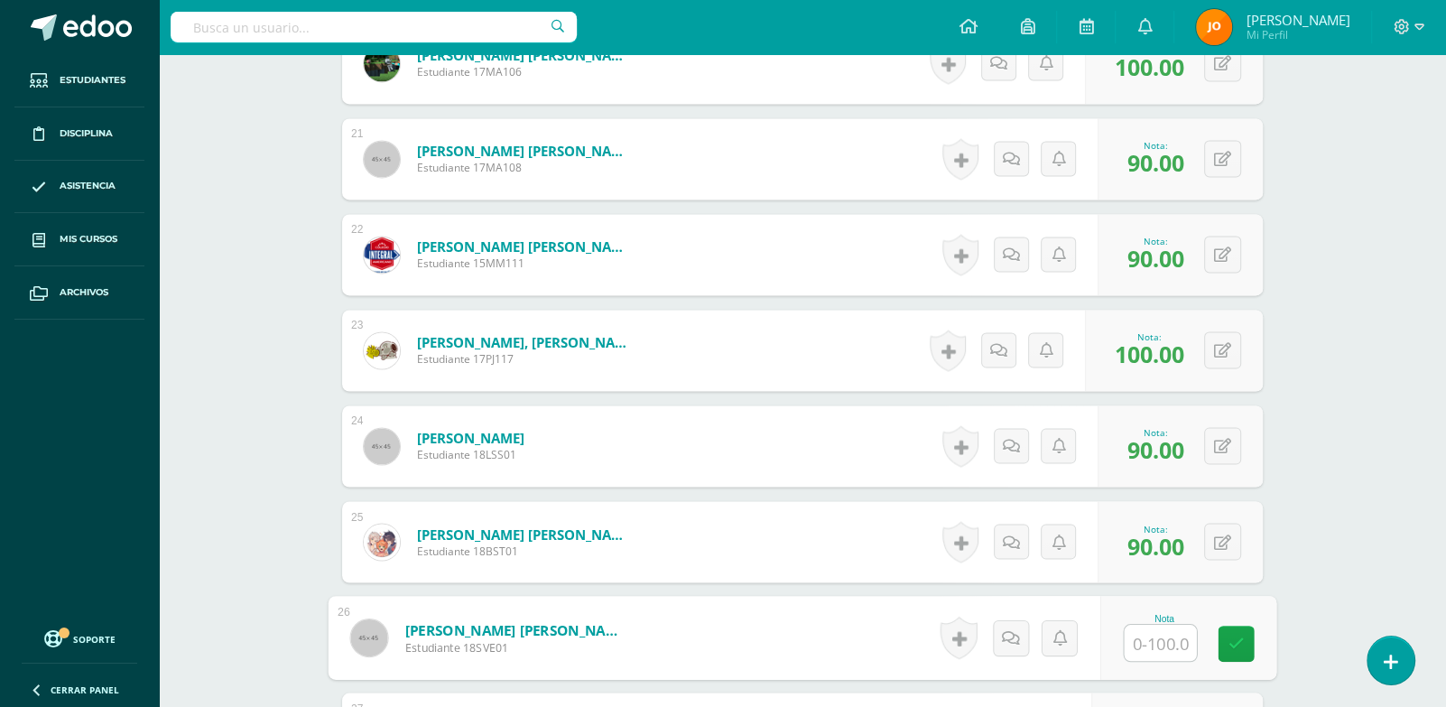
paste input "100"
type input "100"
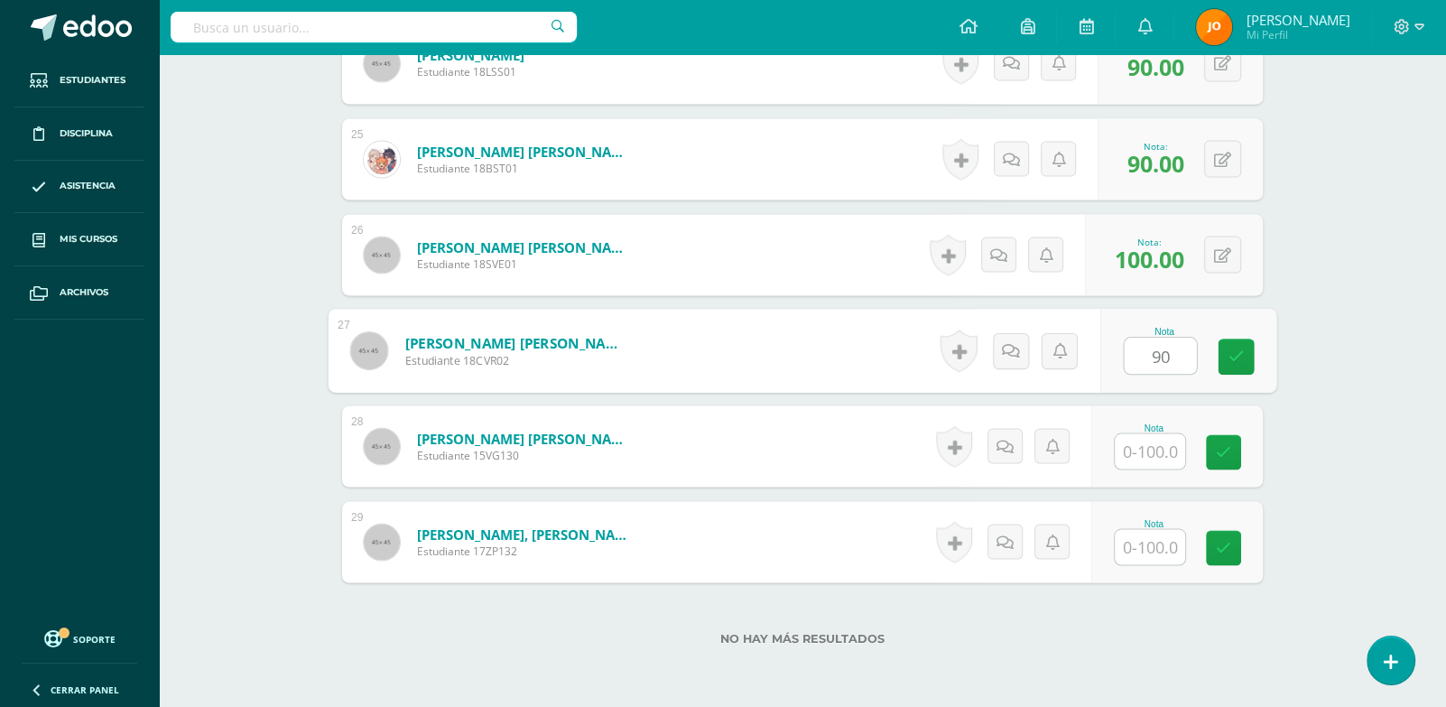
type input "90"
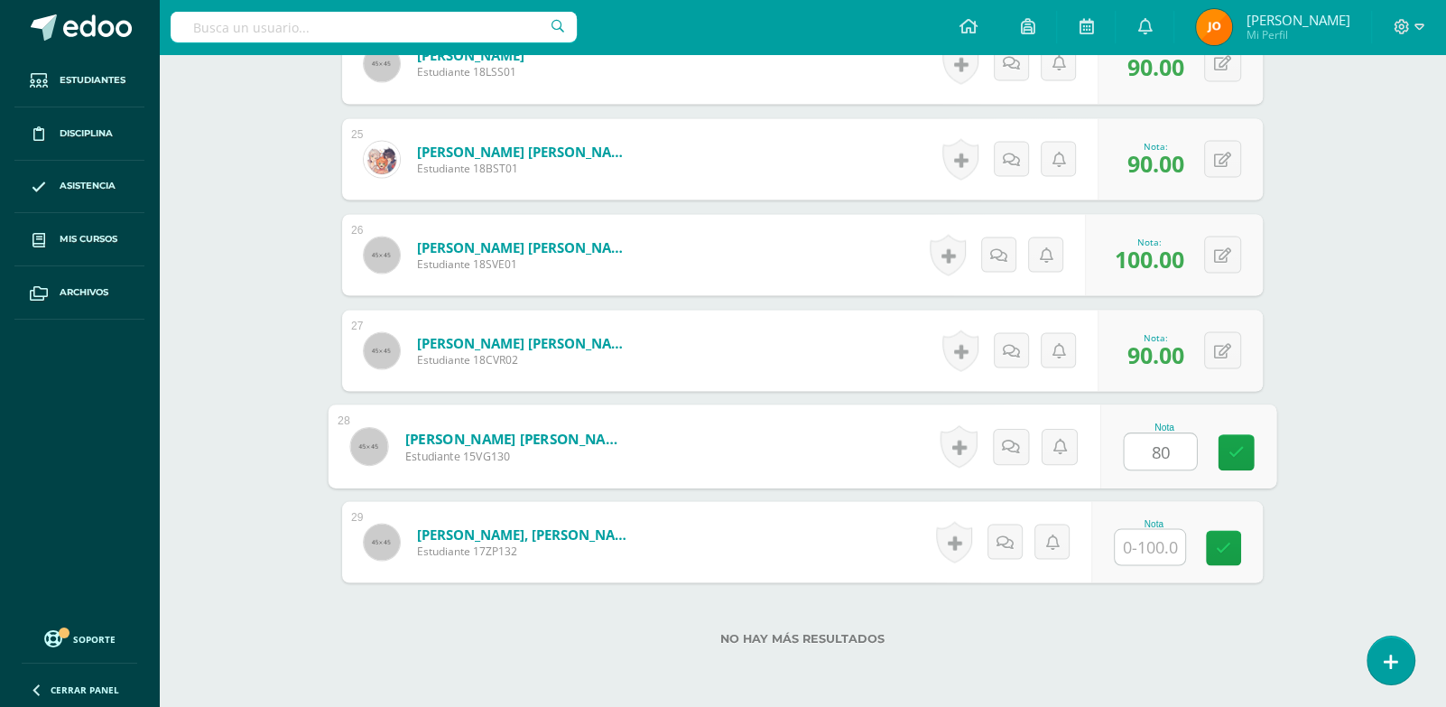
type input "80"
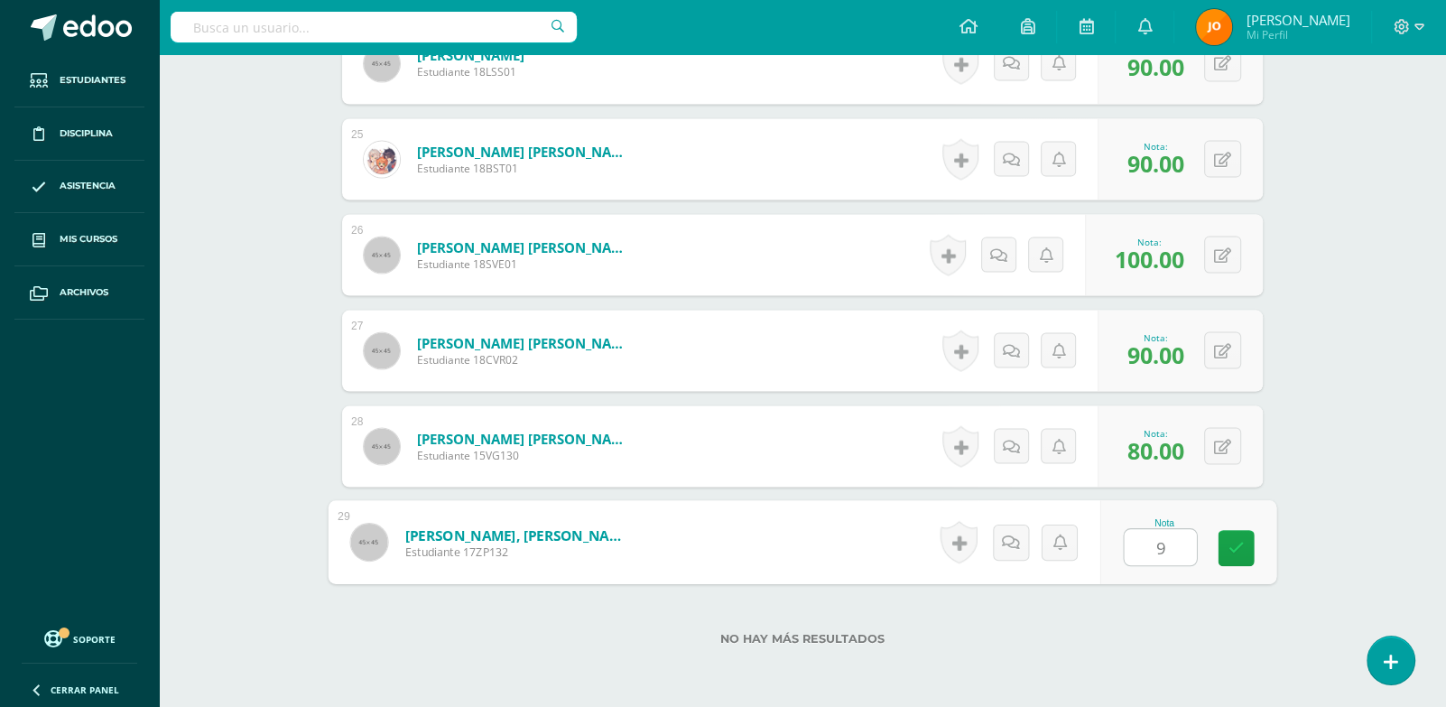
type input "90"
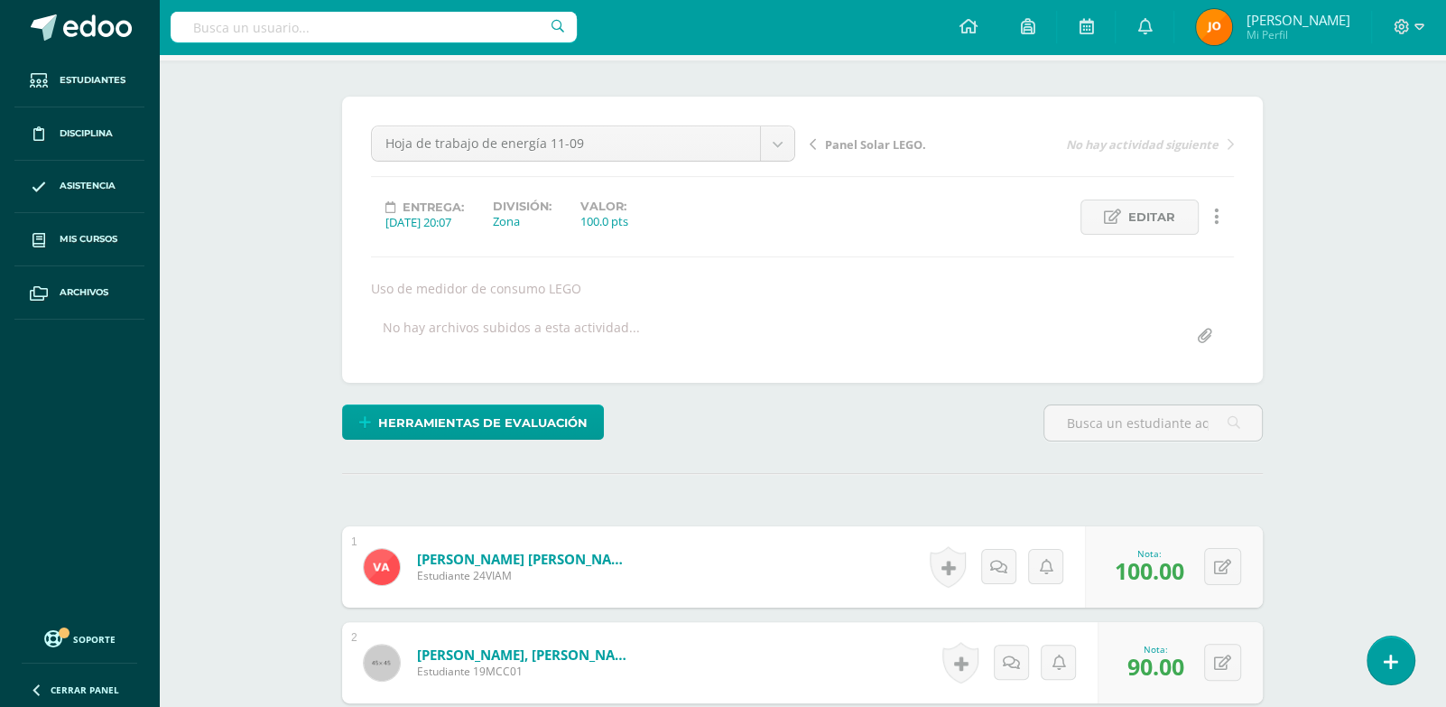
scroll to position [0, 0]
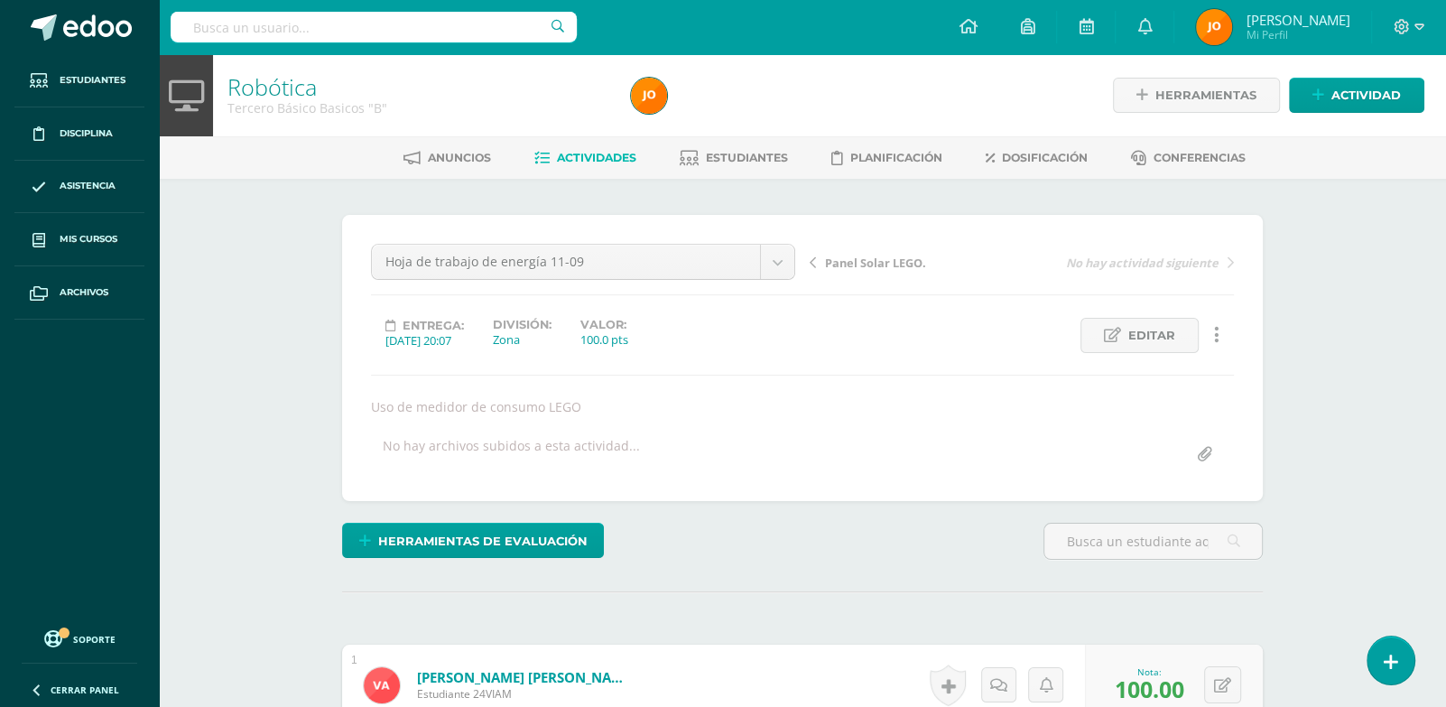
click at [625, 162] on span "Actividades" at bounding box center [596, 158] width 79 height 14
